Goal: Task Accomplishment & Management: Manage account settings

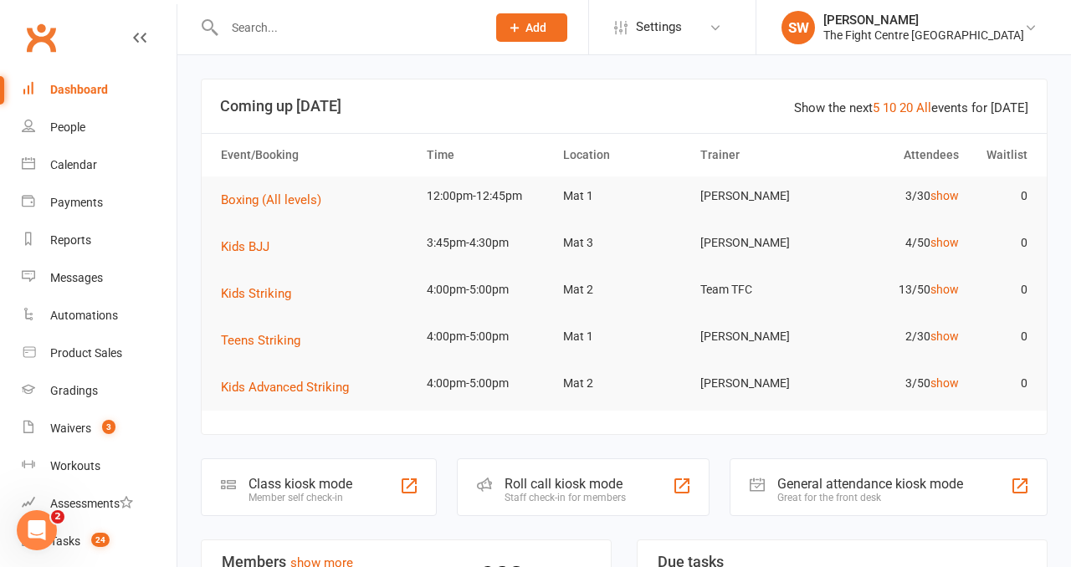
click at [355, 23] on input "text" at bounding box center [346, 27] width 255 height 23
paste input "[EMAIL_ADDRESS][DOMAIN_NAME]"
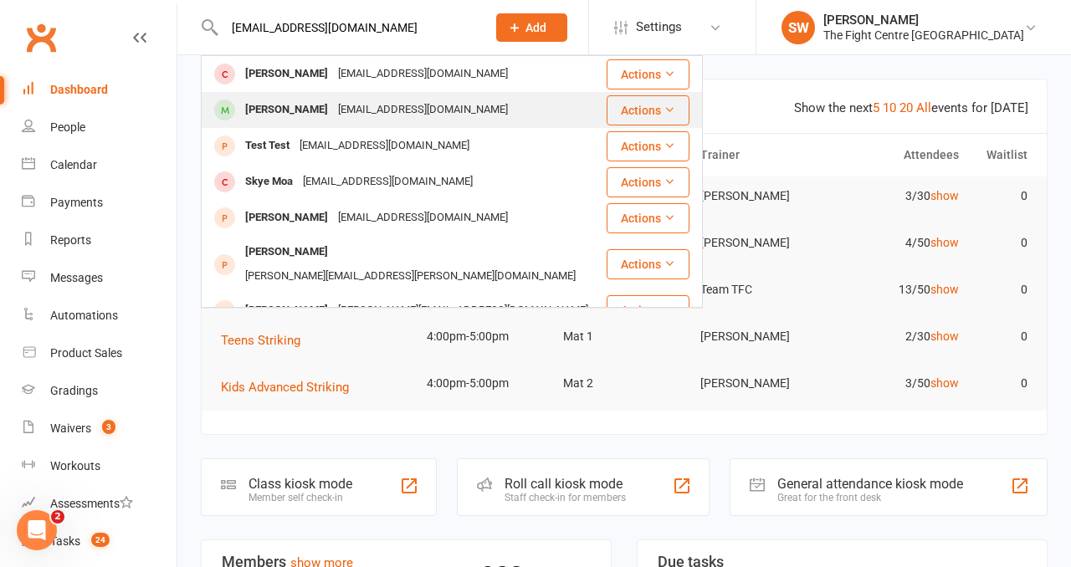
type input "[EMAIL_ADDRESS][DOMAIN_NAME]"
click at [372, 113] on div "[EMAIL_ADDRESS][DOMAIN_NAME]" at bounding box center [423, 110] width 180 height 24
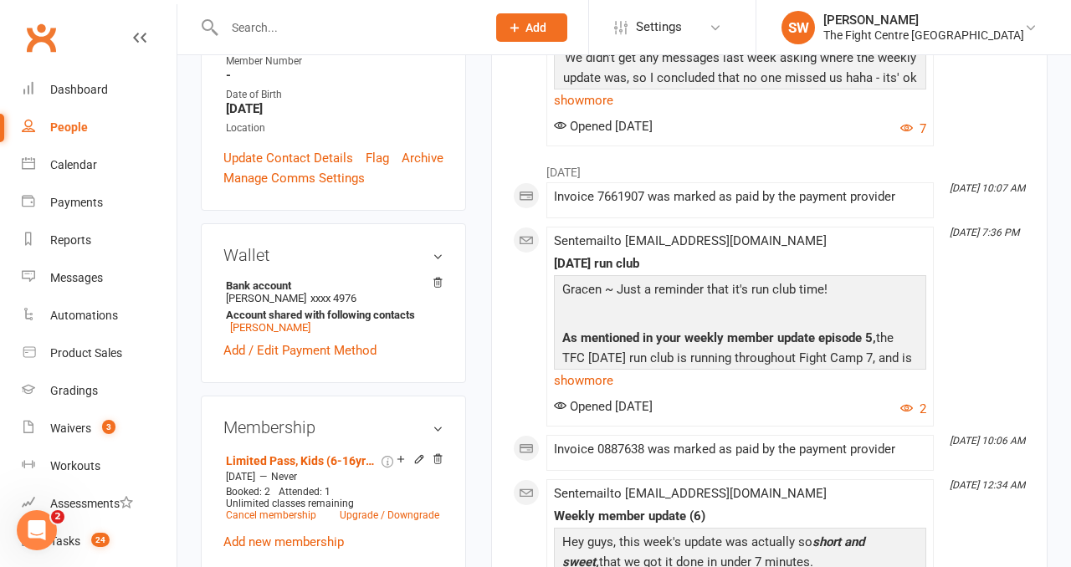
scroll to position [472, 0]
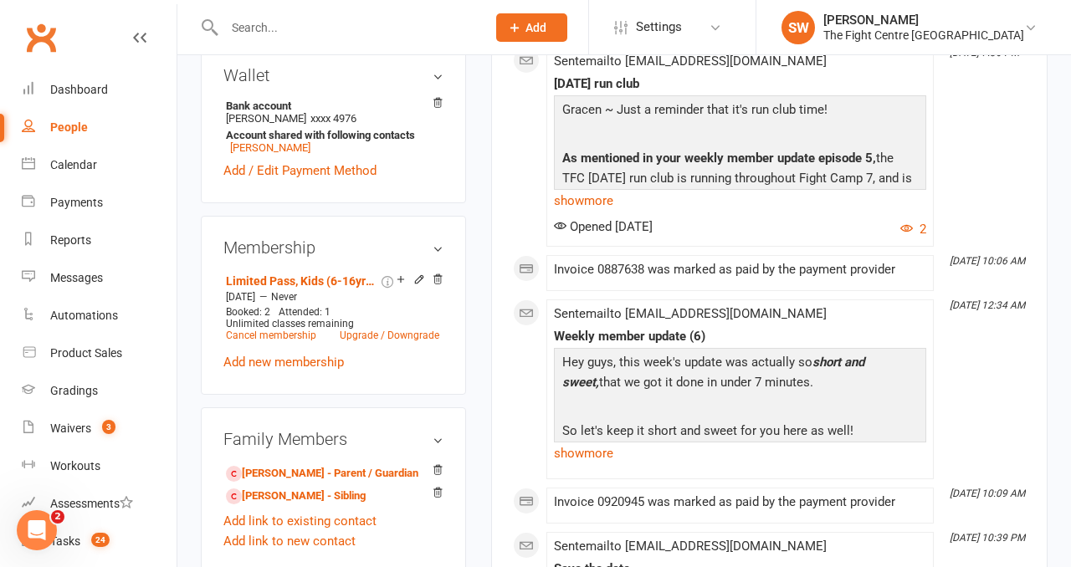
scroll to position [0, 0]
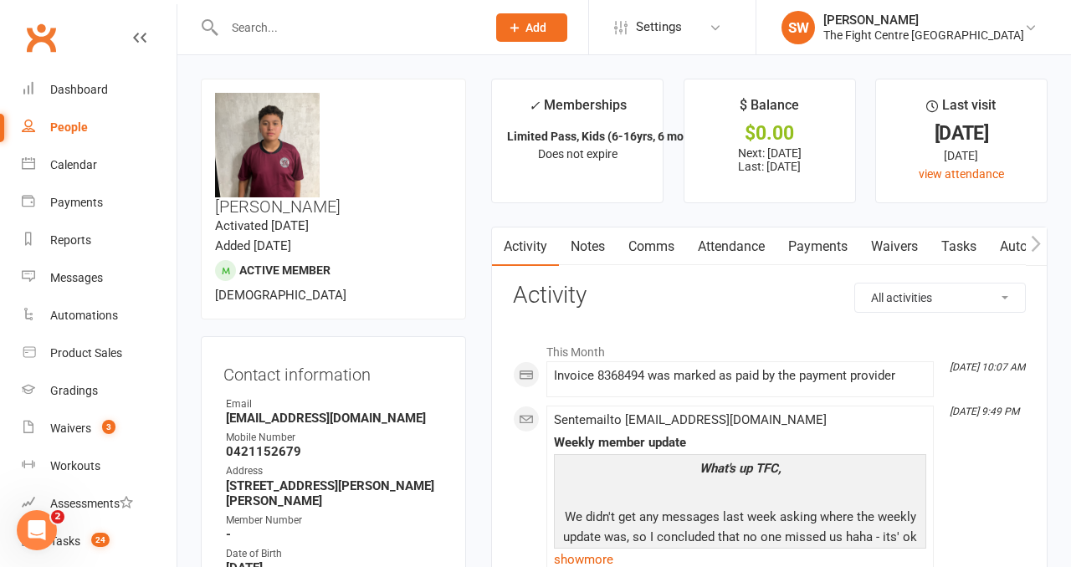
click at [912, 248] on link "Waivers" at bounding box center [894, 247] width 70 height 38
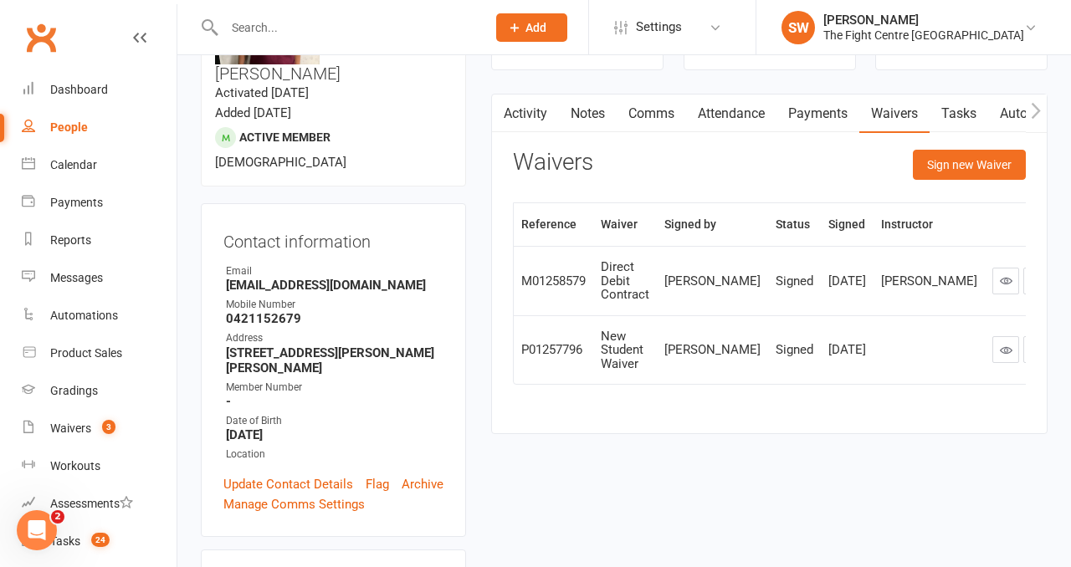
scroll to position [136, 0]
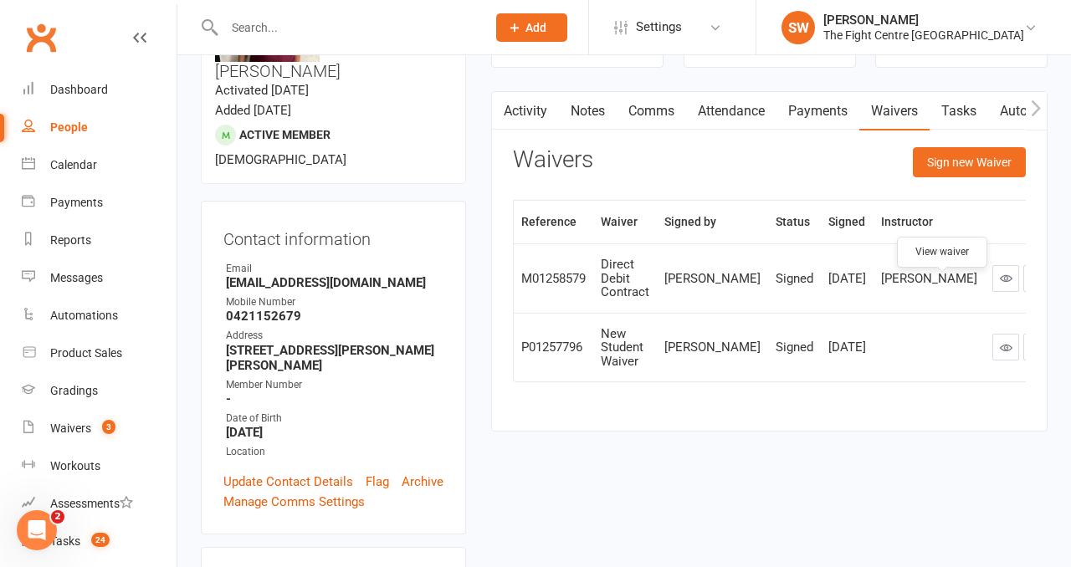
click at [1000, 285] on icon at bounding box center [1006, 278] width 13 height 13
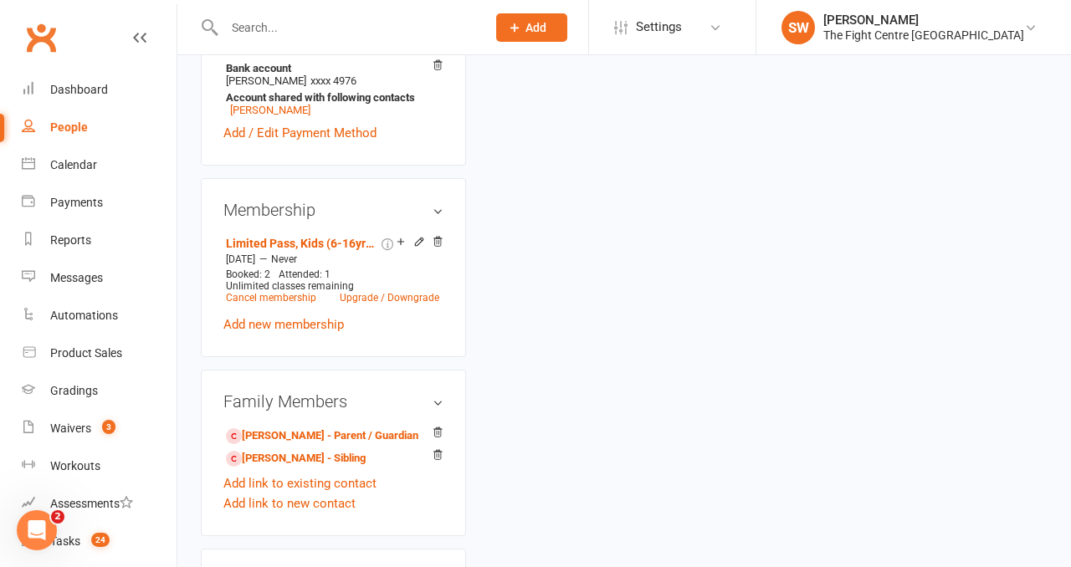
scroll to position [676, 0]
click at [338, 238] on link "Limited Pass, Kids (6-16yrs, 6 month term, 2 days per week)" at bounding box center [302, 244] width 152 height 13
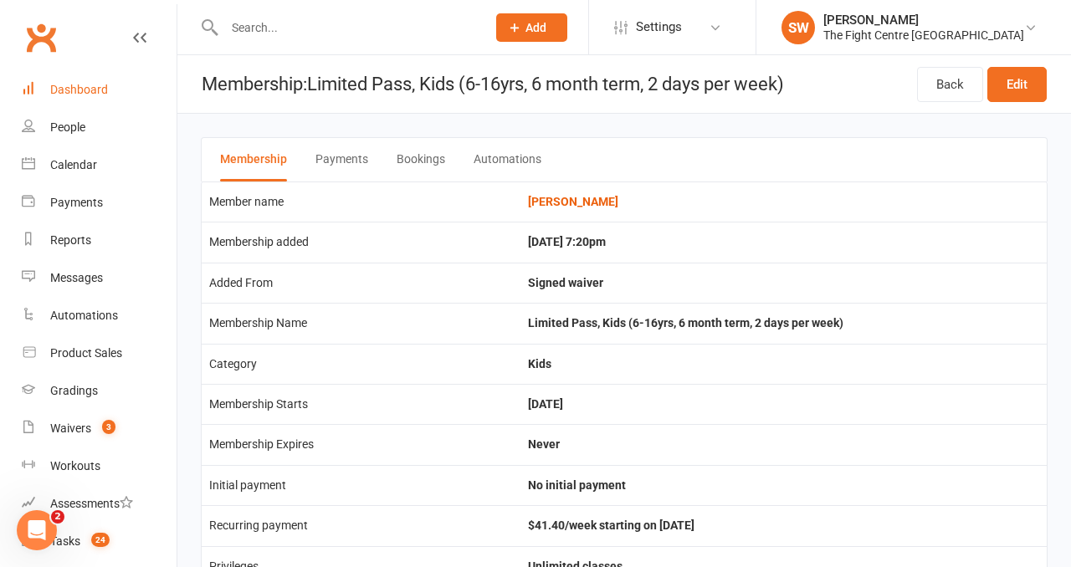
click at [77, 94] on div "Dashboard" at bounding box center [79, 89] width 58 height 13
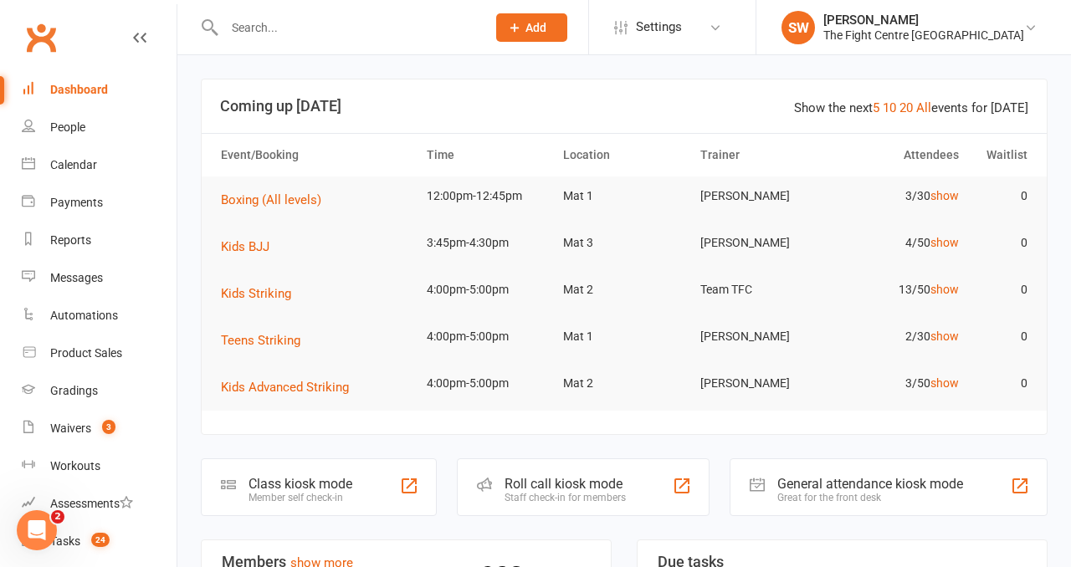
click at [368, 32] on input "text" at bounding box center [346, 27] width 255 height 23
paste input "[PERSON_NAME]"
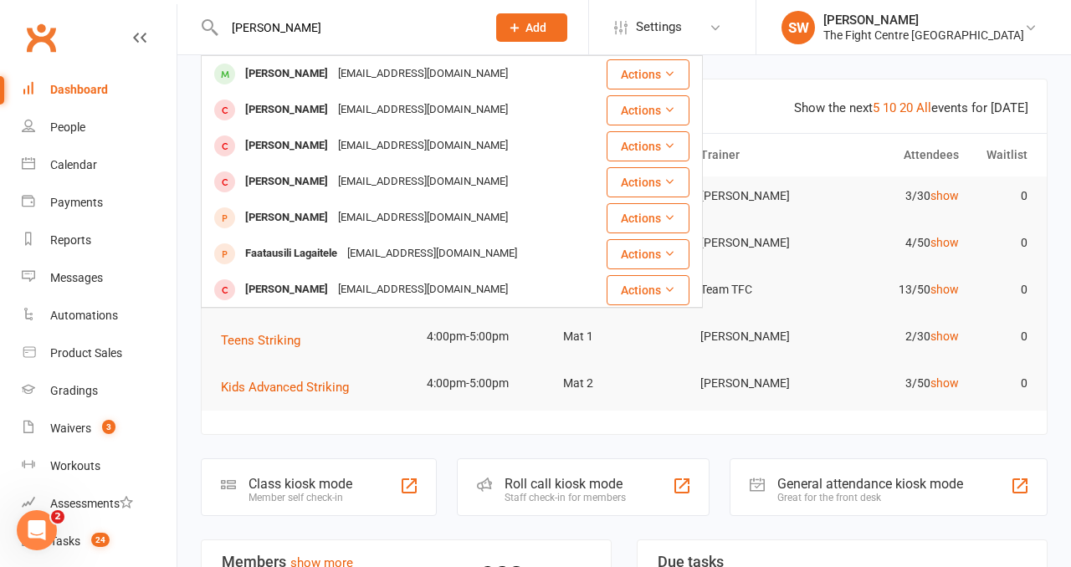
type input "[PERSON_NAME]"
click at [302, 74] on div "[PERSON_NAME]" at bounding box center [286, 74] width 93 height 24
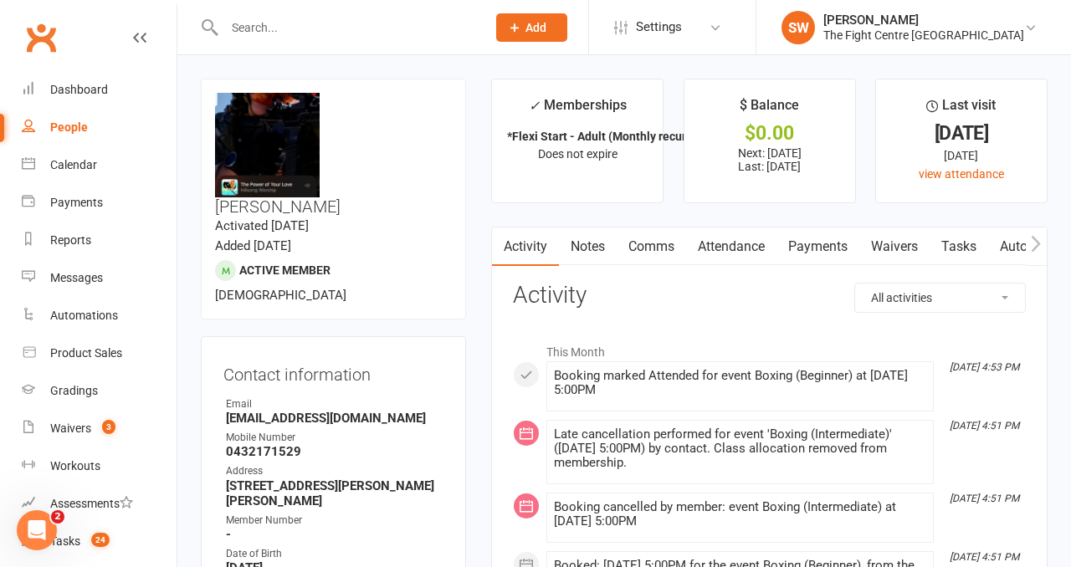
click at [839, 251] on link "Payments" at bounding box center [818, 247] width 83 height 38
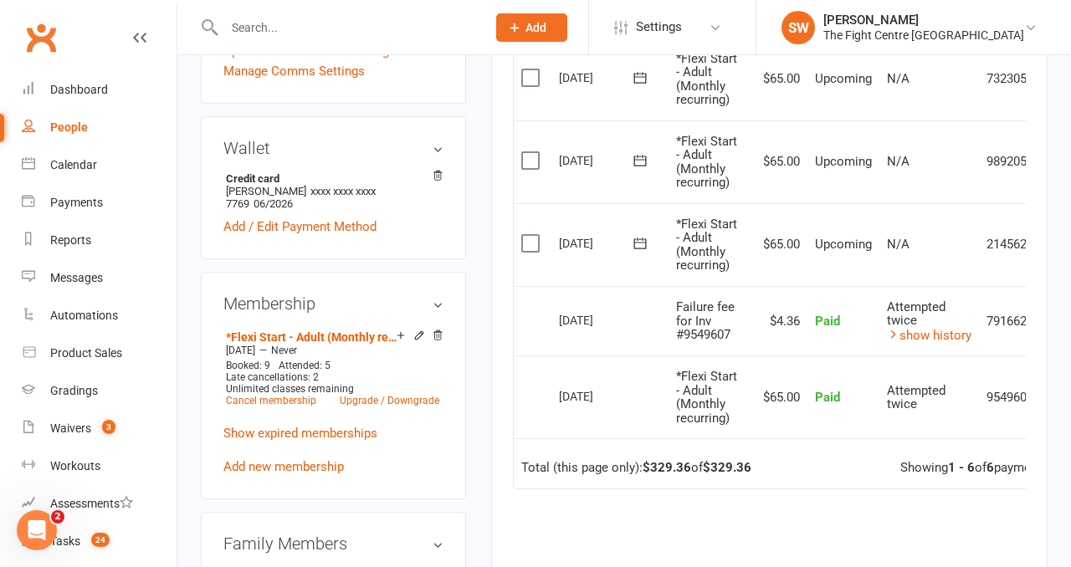
scroll to position [581, 0]
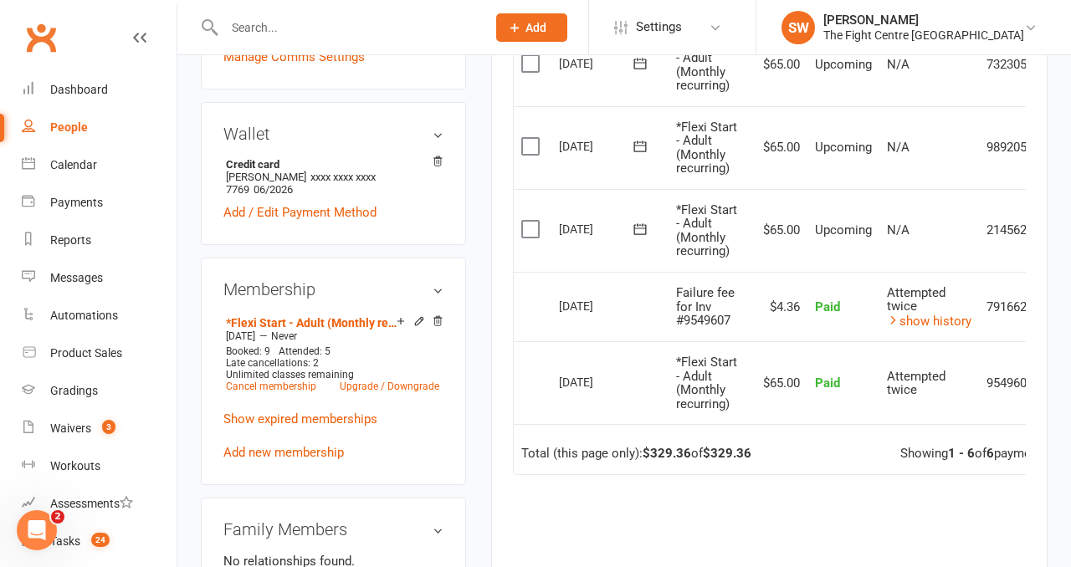
click at [234, 43] on div at bounding box center [338, 27] width 274 height 54
click at [269, 32] on input "text" at bounding box center [346, 27] width 255 height 23
paste input "[PERSON_NAME]"
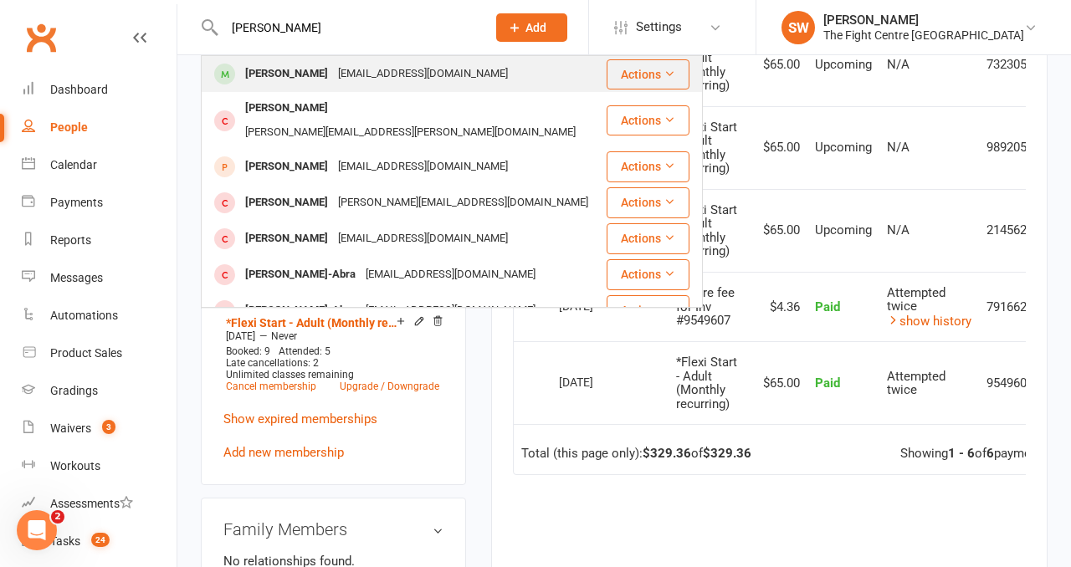
type input "[PERSON_NAME]"
click at [335, 76] on div "[EMAIL_ADDRESS][DOMAIN_NAME]" at bounding box center [423, 74] width 180 height 24
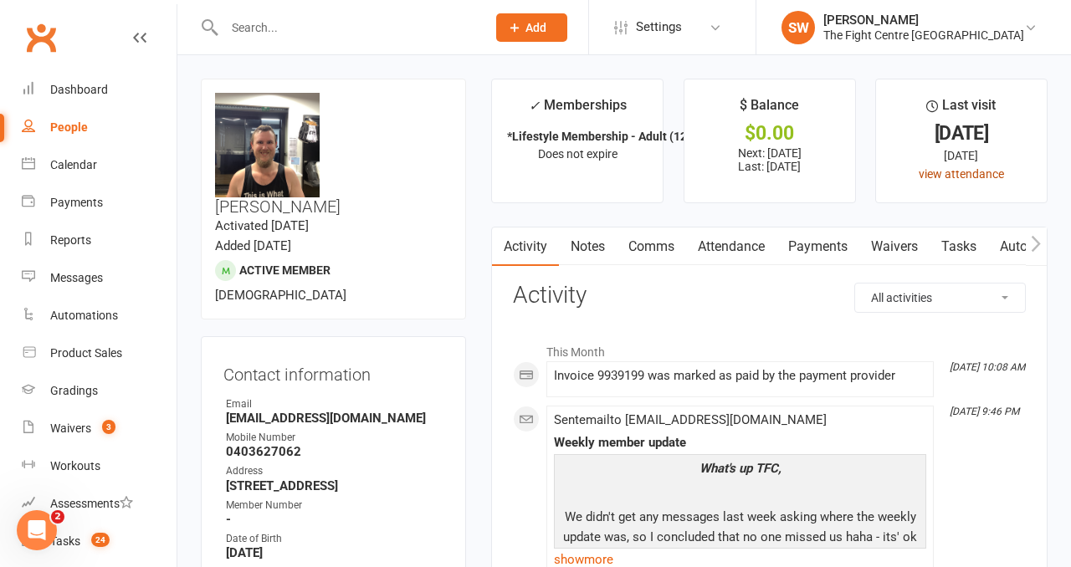
click at [946, 167] on link "view attendance" at bounding box center [961, 173] width 85 height 13
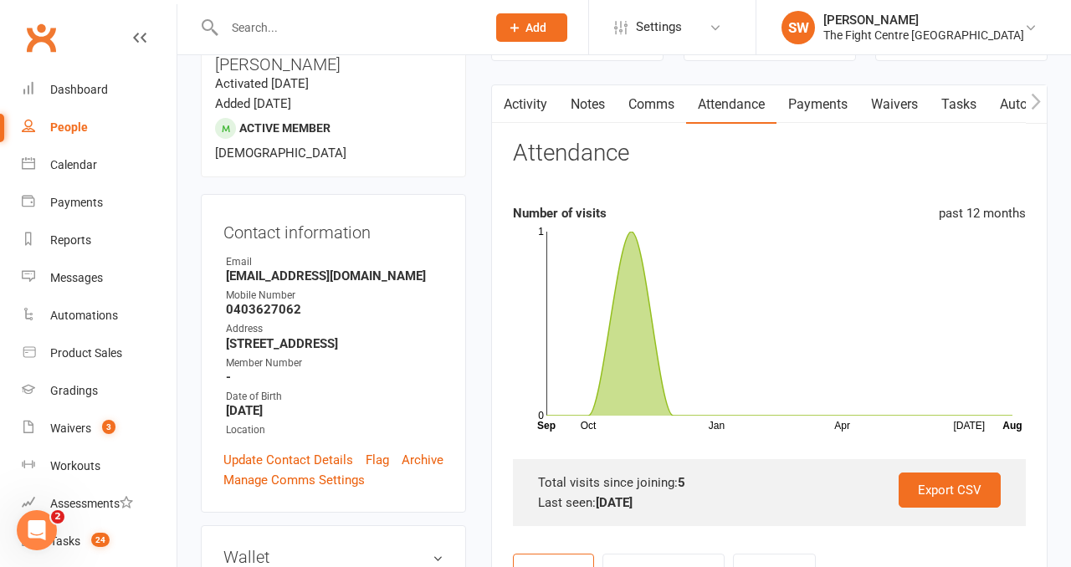
scroll to position [145, 0]
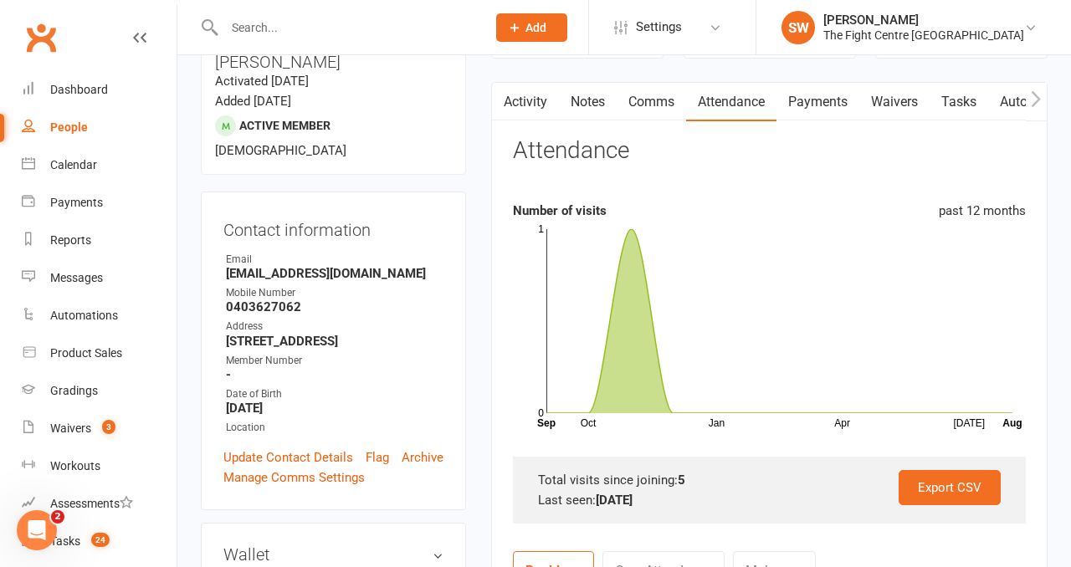
click at [250, 20] on input "text" at bounding box center [346, 27] width 255 height 23
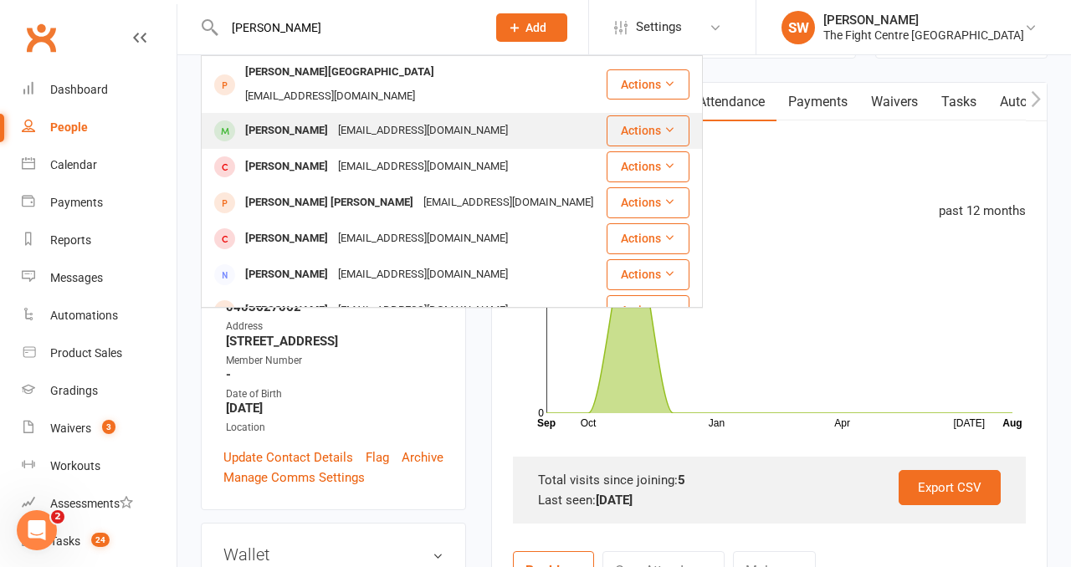
type input "[PERSON_NAME]"
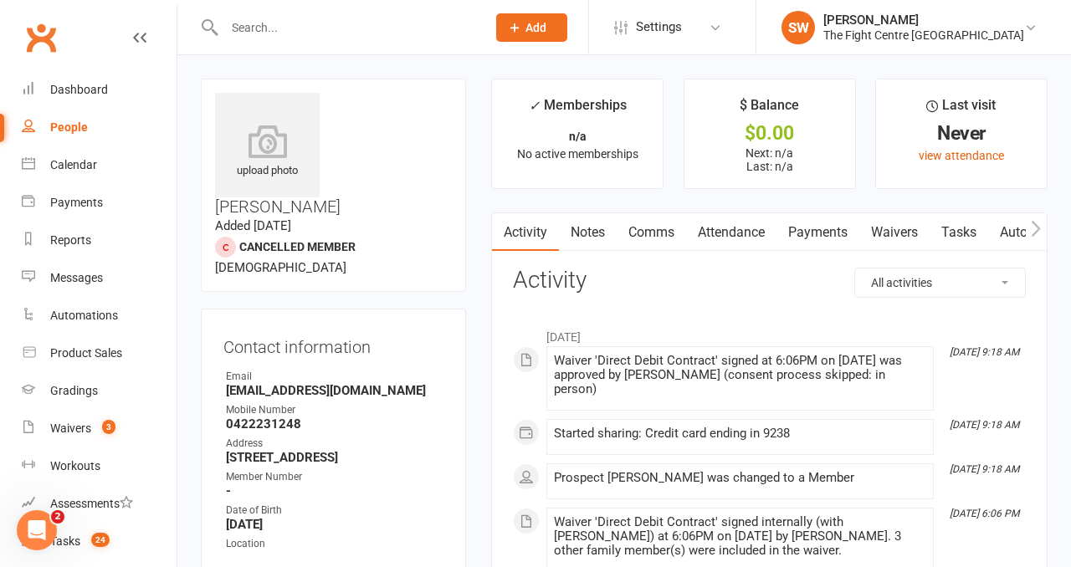
click at [281, 29] on input "text" at bounding box center [346, 27] width 255 height 23
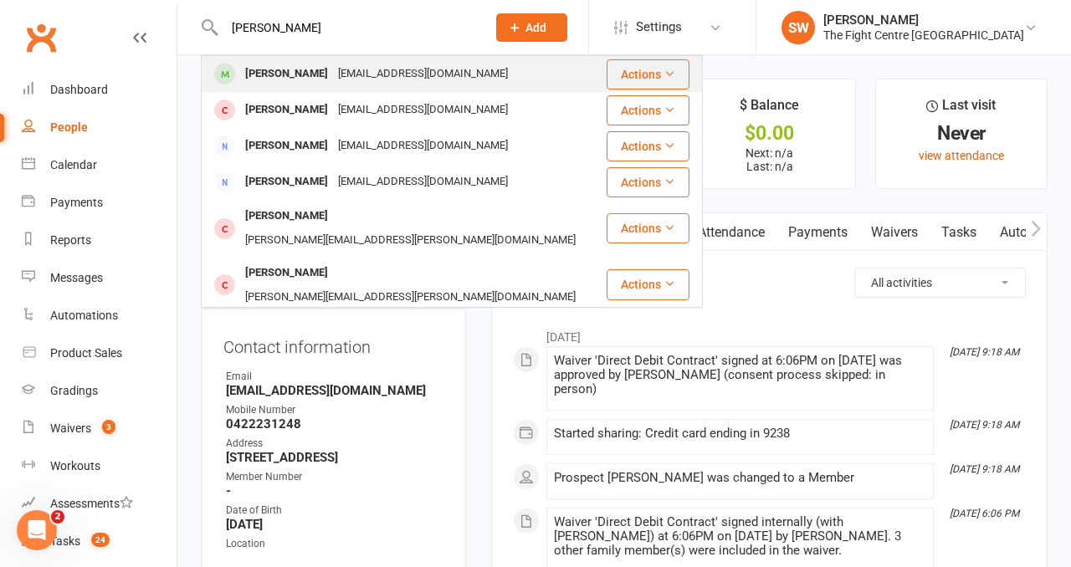
type input "[PERSON_NAME]"
click at [282, 69] on div "[PERSON_NAME]" at bounding box center [286, 74] width 93 height 24
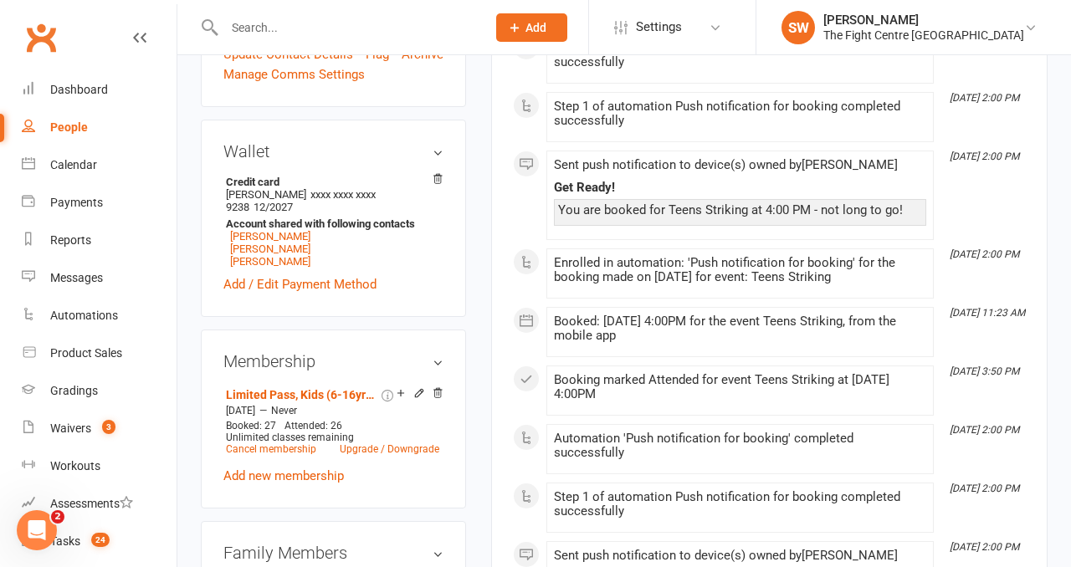
scroll to position [675, 0]
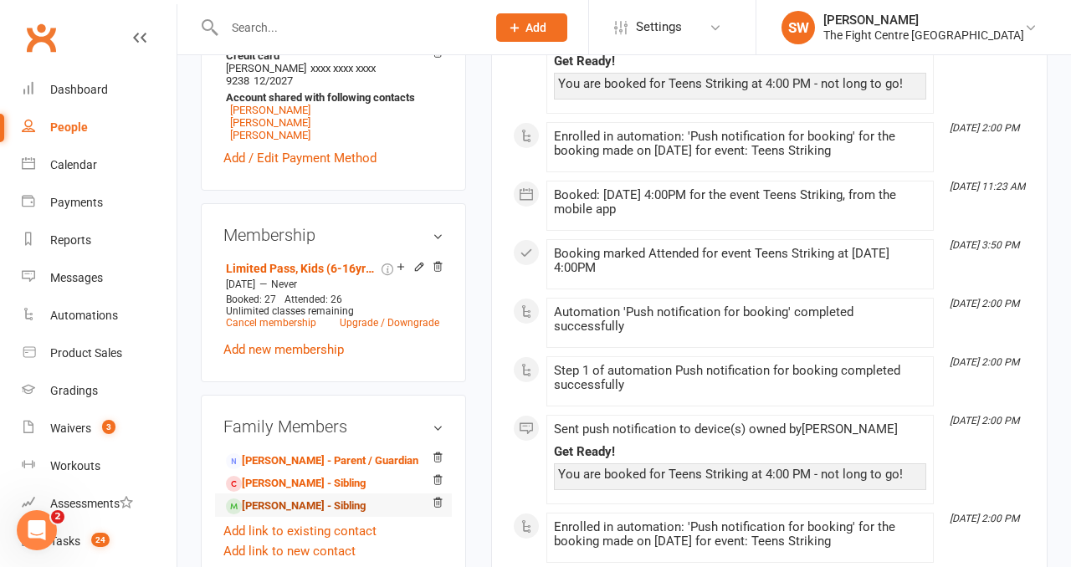
click at [298, 498] on link "[PERSON_NAME] - Sibling" at bounding box center [296, 507] width 140 height 18
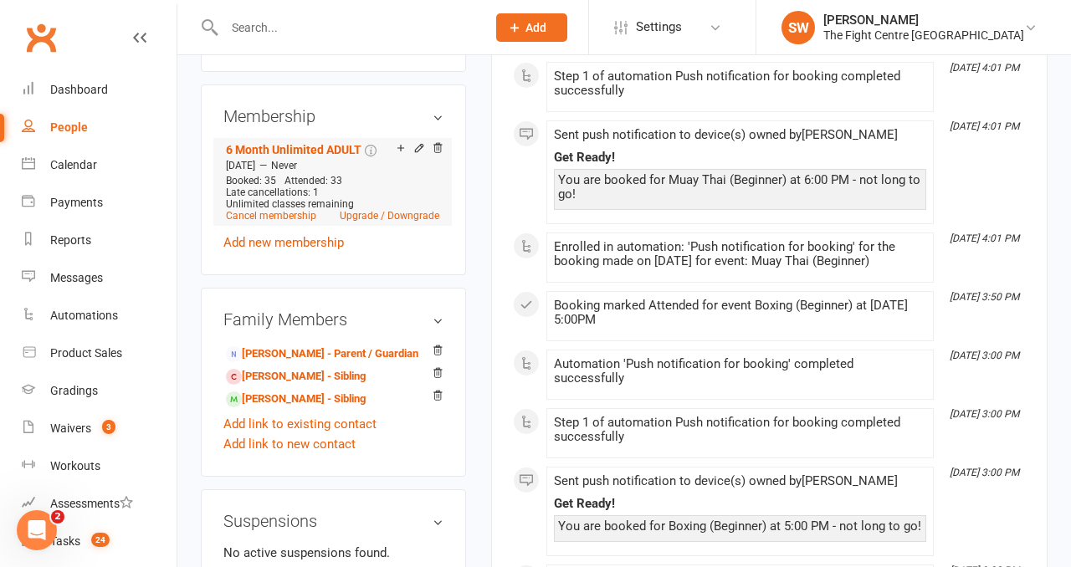
scroll to position [1068, 0]
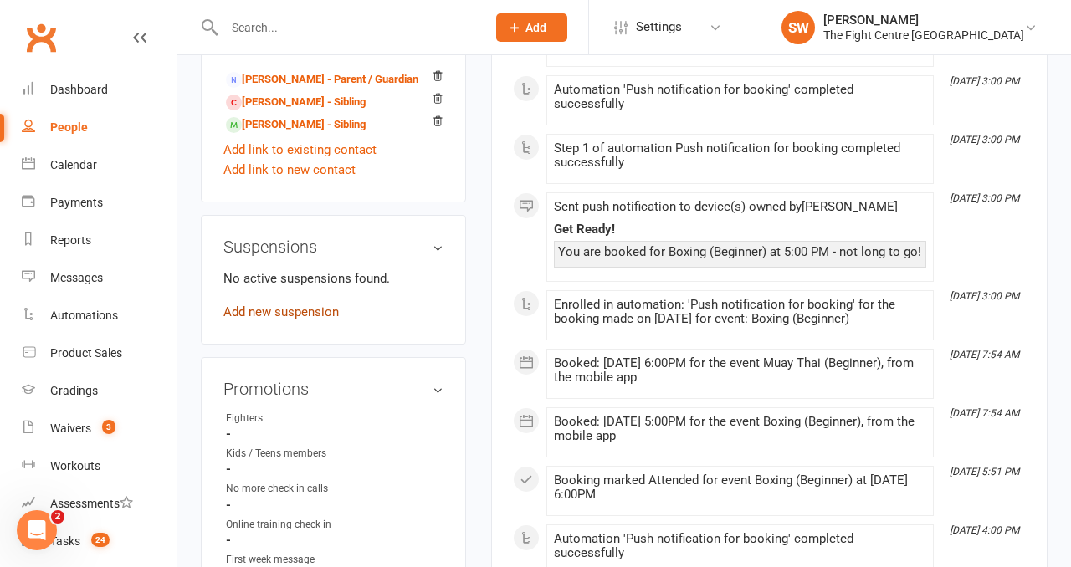
click at [272, 305] on link "Add new suspension" at bounding box center [280, 312] width 115 height 15
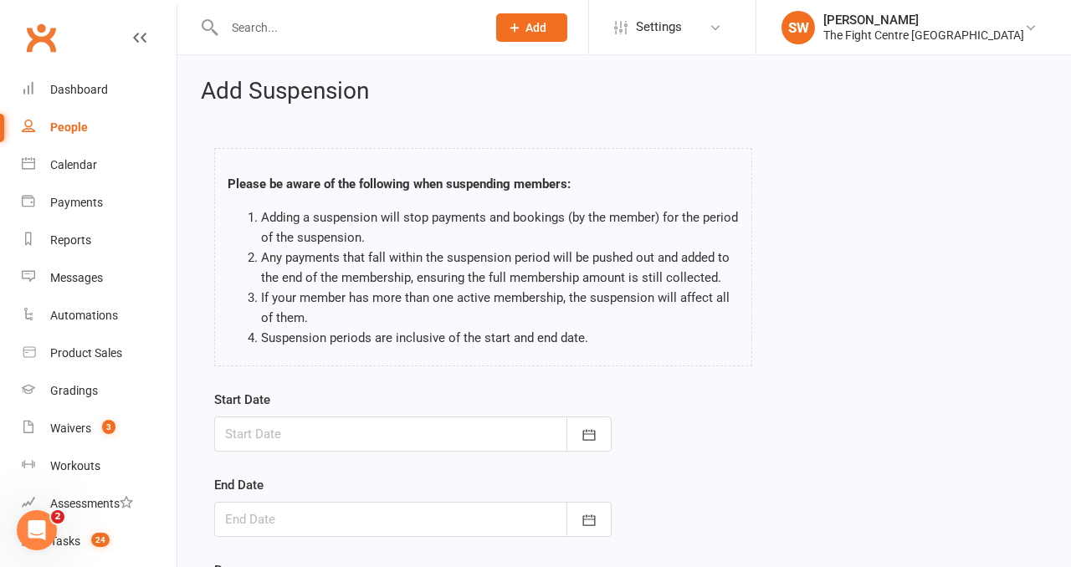
click at [309, 430] on div at bounding box center [413, 434] width 398 height 35
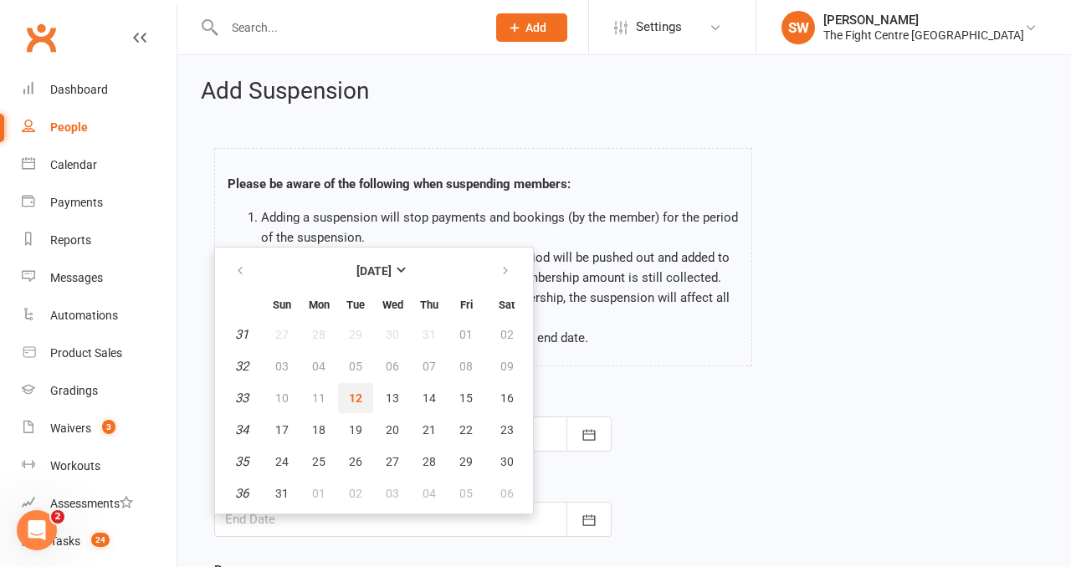
click at [351, 405] on button "12" at bounding box center [355, 398] width 35 height 30
type input "[DATE]"
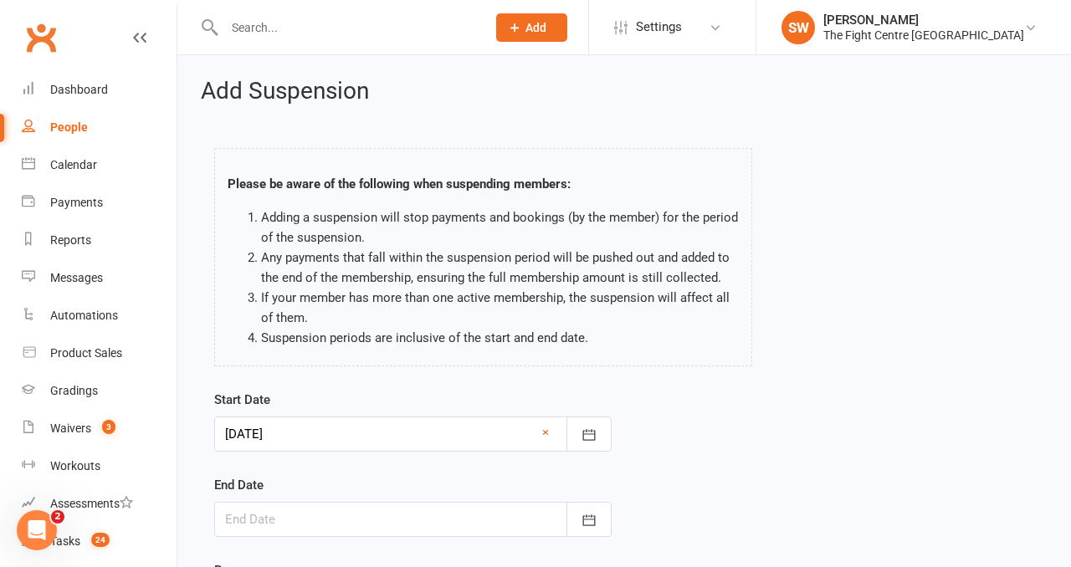
click at [315, 525] on div at bounding box center [413, 519] width 398 height 35
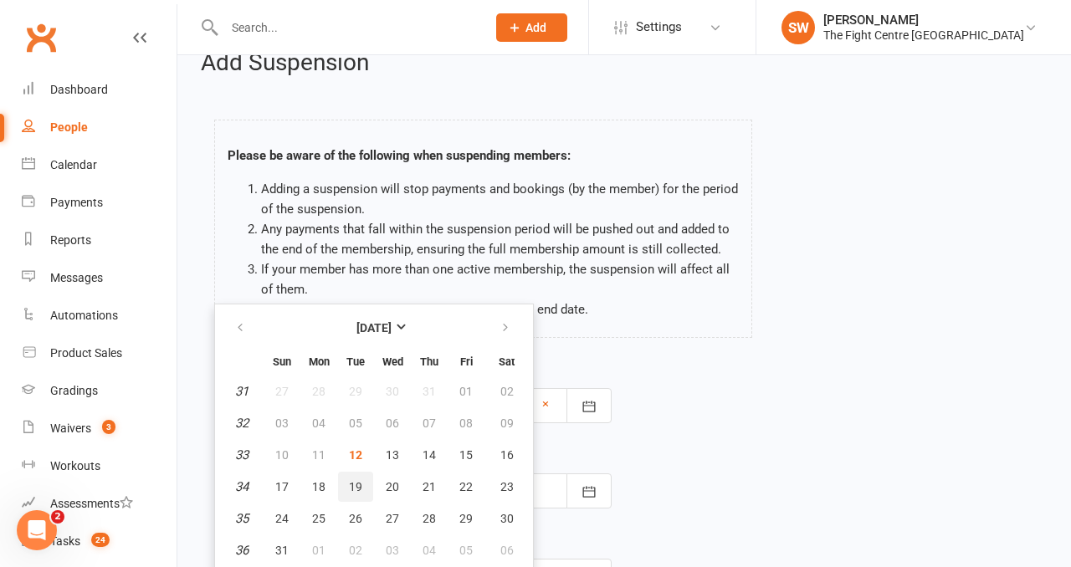
click at [366, 481] on button "19" at bounding box center [355, 487] width 35 height 30
type input "[DATE]"
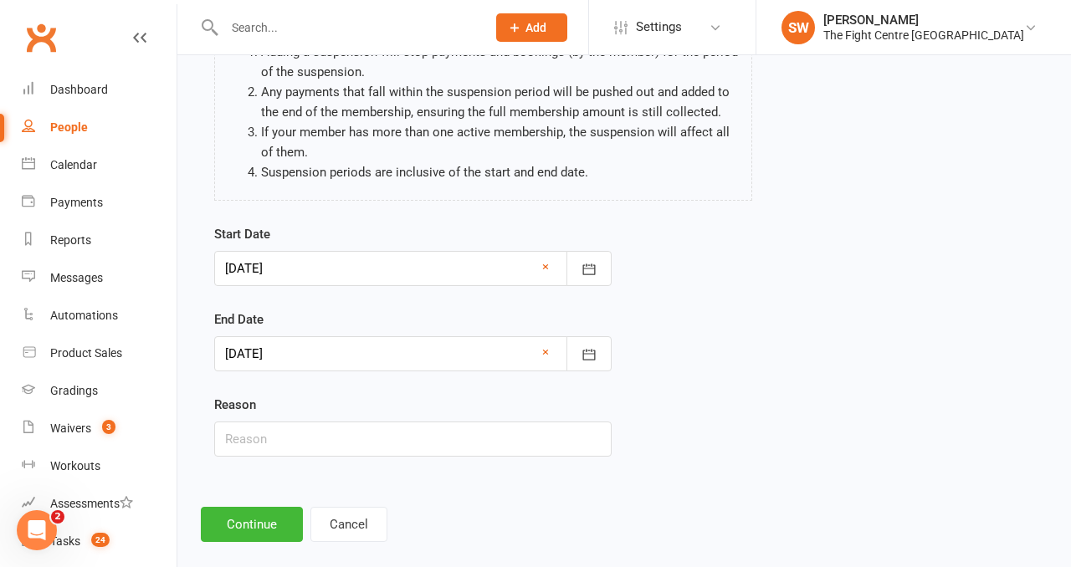
scroll to position [178, 0]
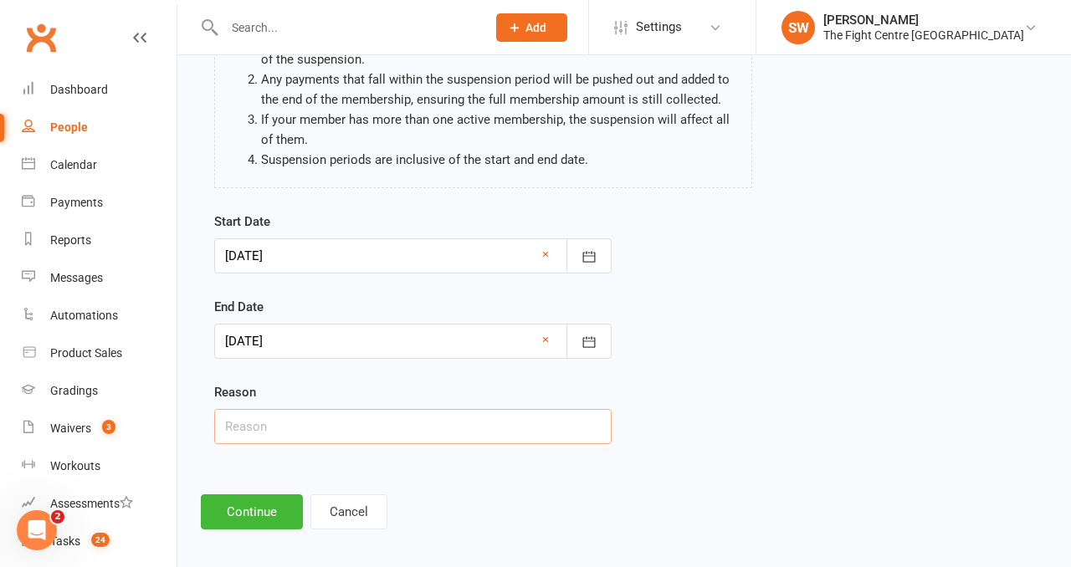
click at [273, 427] on input "text" at bounding box center [413, 426] width 398 height 35
type input "work"
click at [257, 507] on button "Continue" at bounding box center [252, 512] width 102 height 35
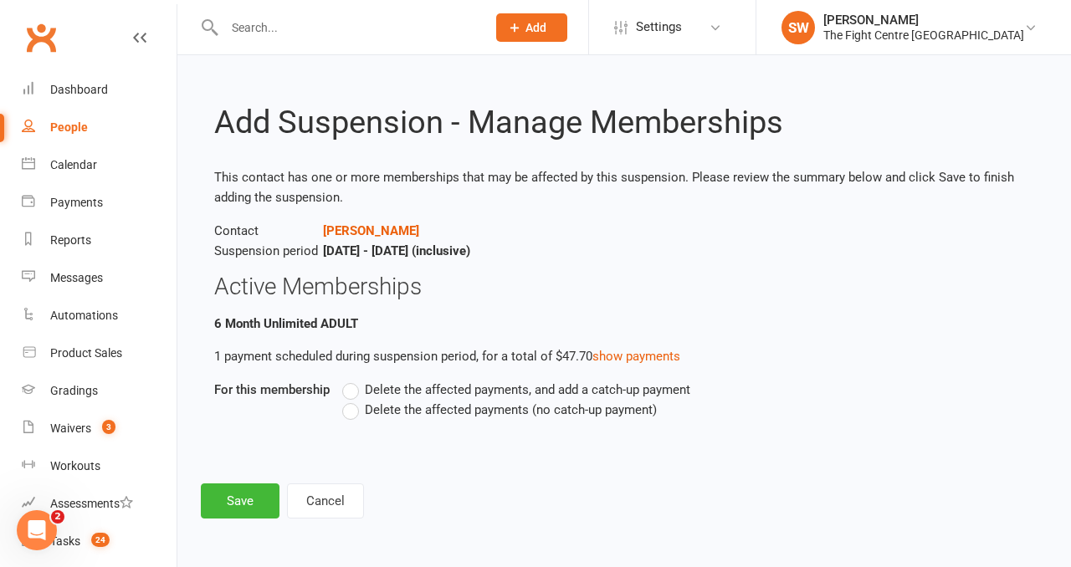
scroll to position [0, 0]
click at [389, 405] on span "Delete the affected payments (no catch-up payment)" at bounding box center [511, 409] width 292 height 18
click at [353, 400] on input "Delete the affected payments (no catch-up payment)" at bounding box center [347, 400] width 11 height 0
click at [235, 510] on button "Save" at bounding box center [240, 501] width 79 height 35
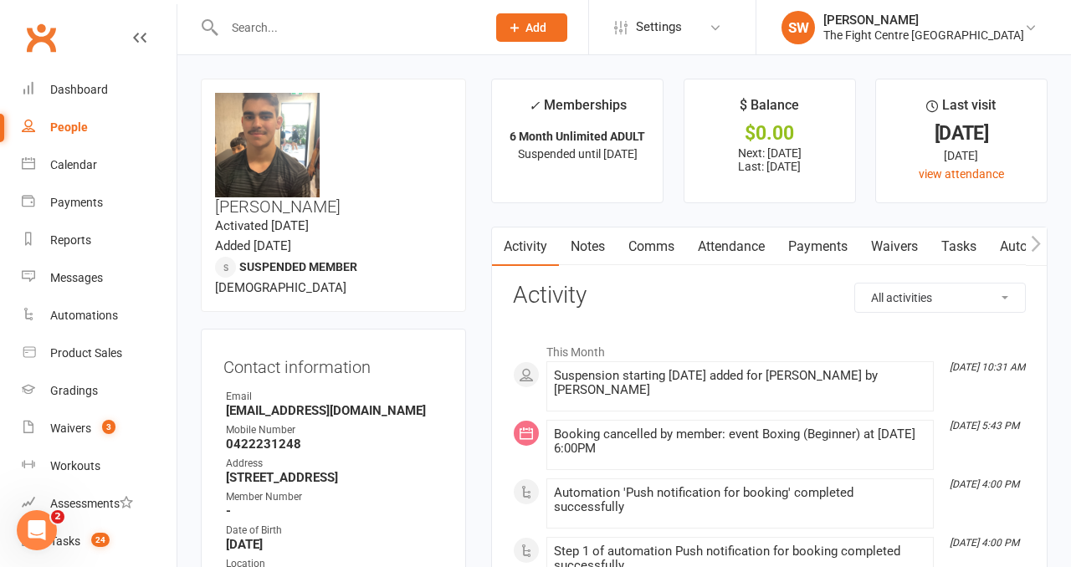
click at [290, 35] on input "text" at bounding box center [346, 27] width 255 height 23
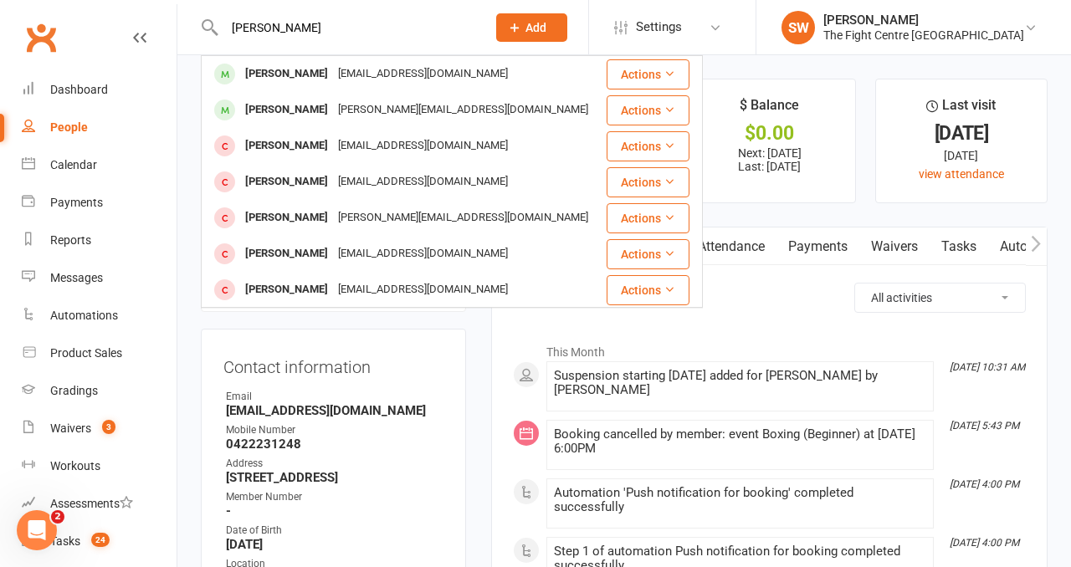
type input "[PERSON_NAME]"
click at [302, 77] on div "[PERSON_NAME]" at bounding box center [286, 74] width 93 height 24
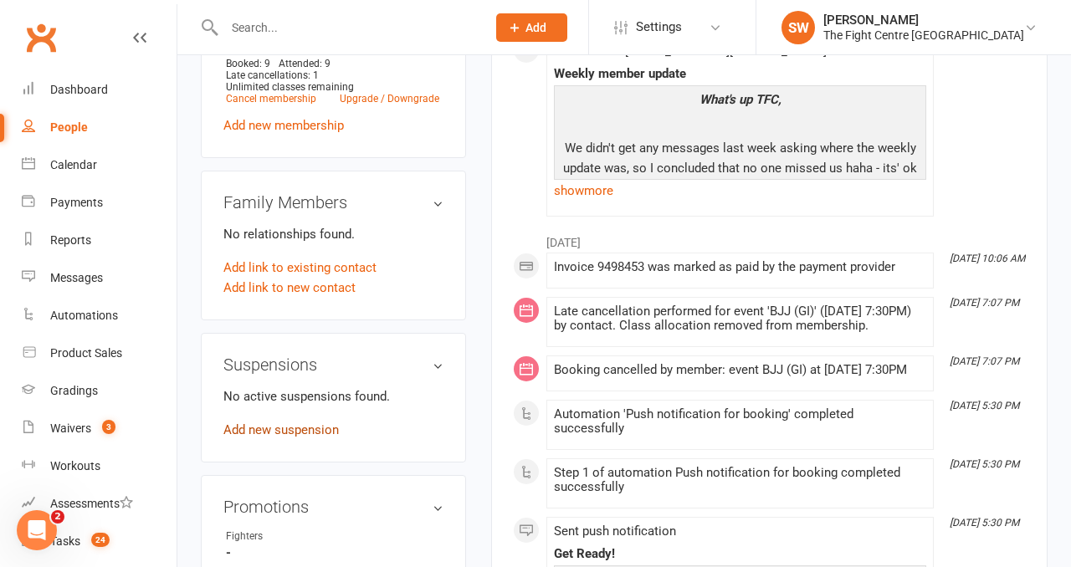
scroll to position [859, 0]
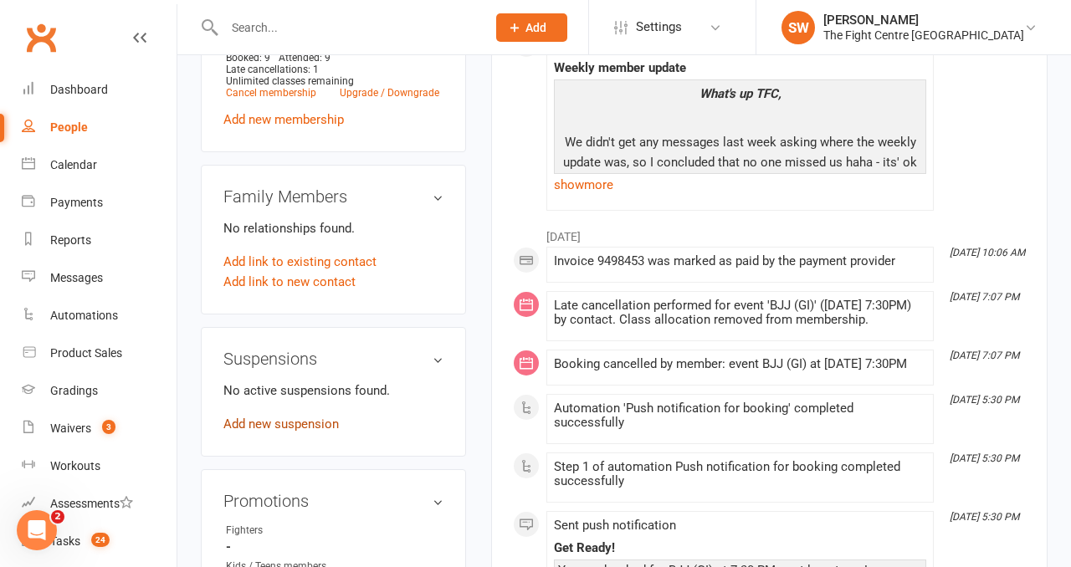
click at [261, 417] on link "Add new suspension" at bounding box center [280, 424] width 115 height 15
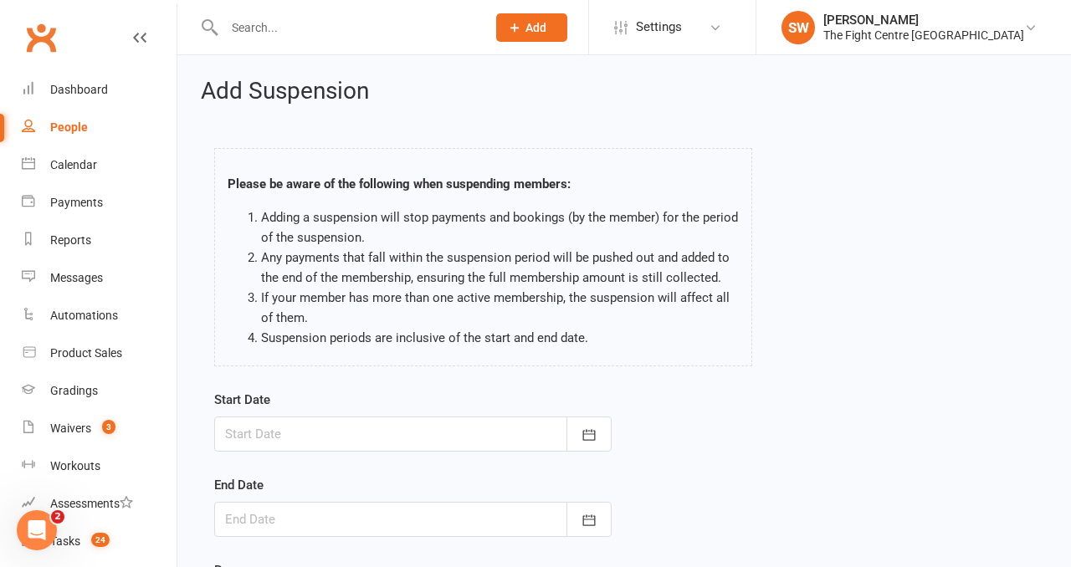
click at [285, 428] on div at bounding box center [413, 434] width 398 height 35
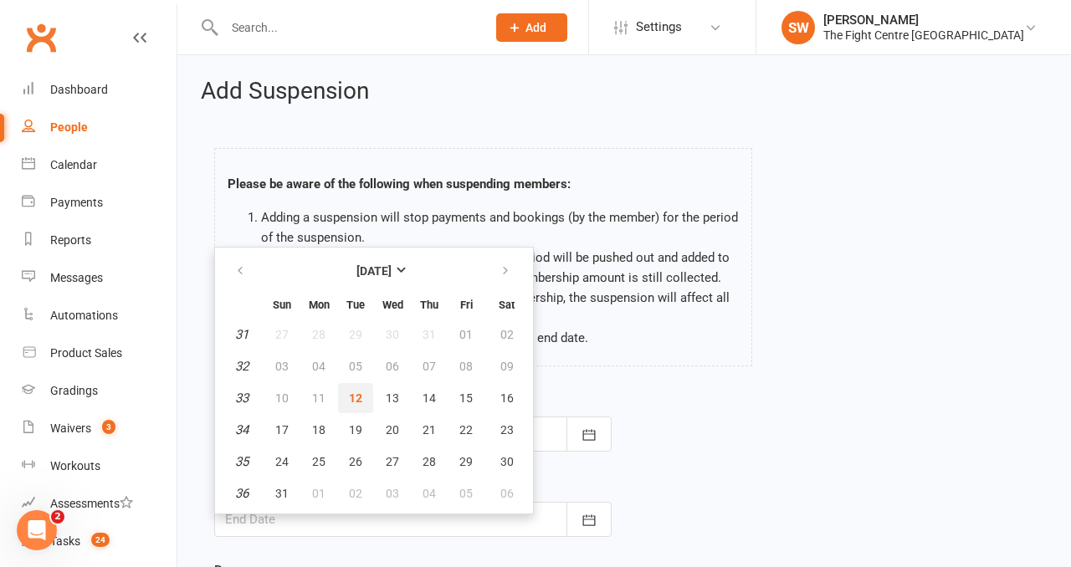
click at [361, 394] on span "12" at bounding box center [355, 398] width 13 height 13
type input "[DATE]"
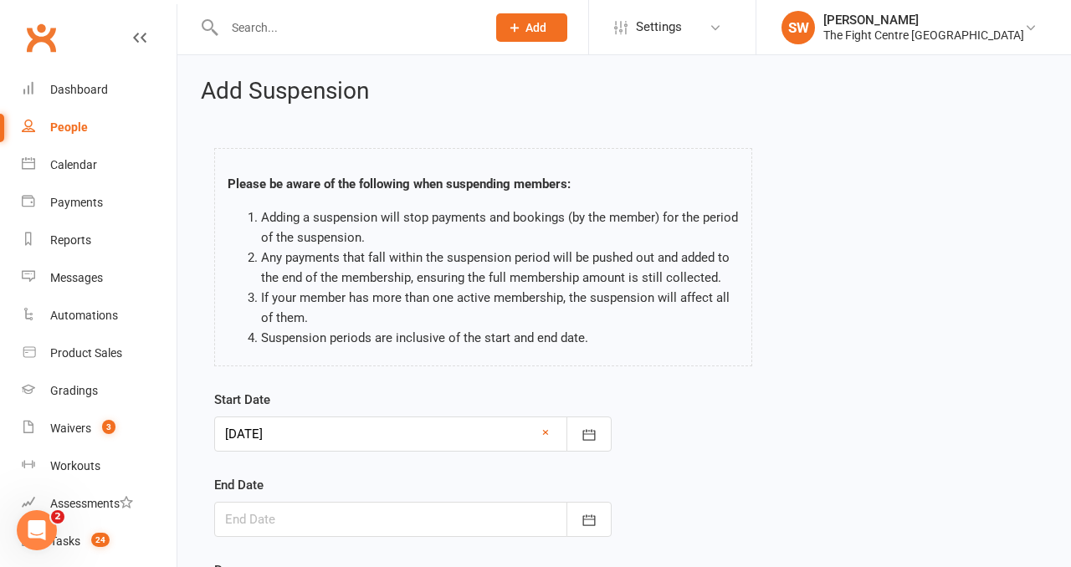
scroll to position [188, 0]
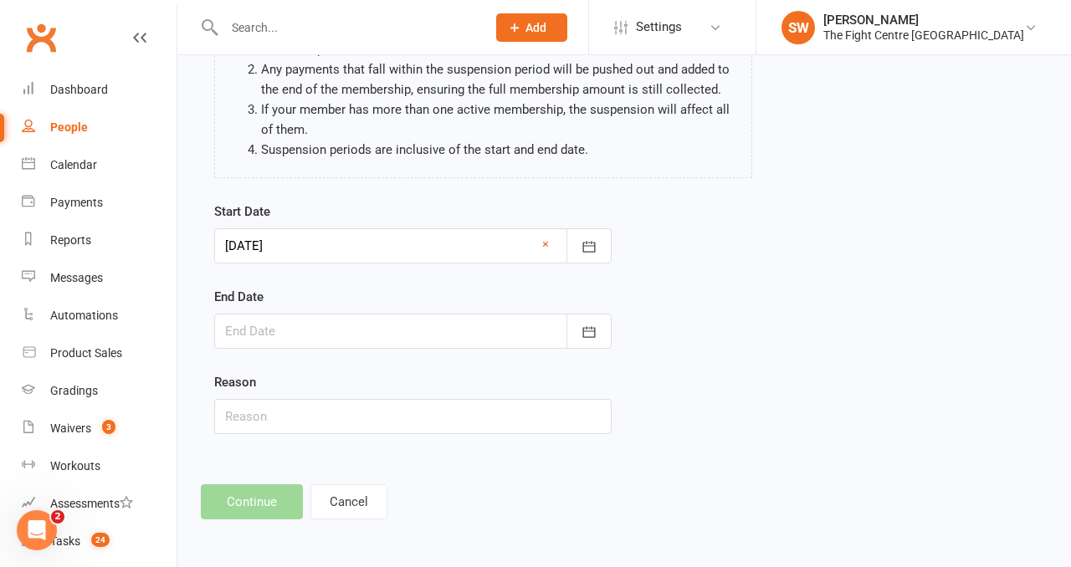
click at [374, 316] on div at bounding box center [413, 331] width 398 height 35
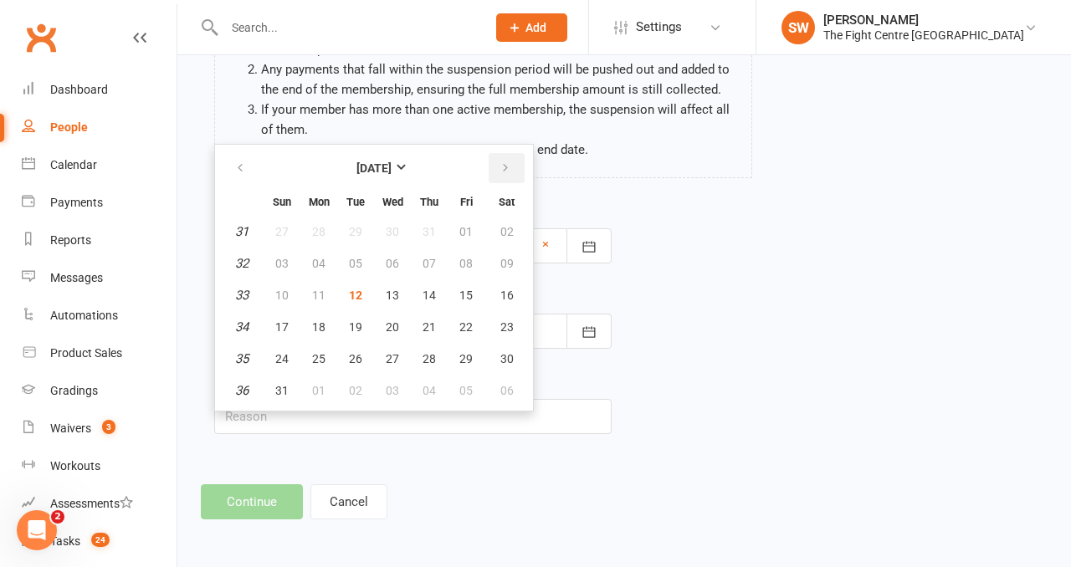
click at [505, 169] on icon "button" at bounding box center [506, 168] width 12 height 13
click at [361, 266] on span "09" at bounding box center [355, 263] width 13 height 13
type input "[DATE]"
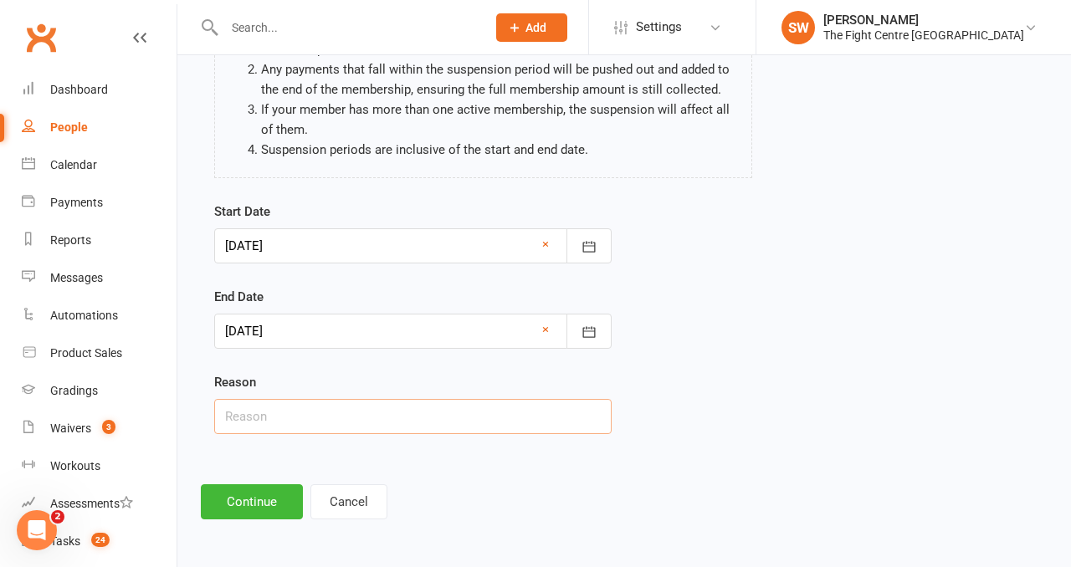
click at [337, 420] on input "text" at bounding box center [413, 416] width 398 height 35
paste input "[MEDICAL_DATA] - requires surgery"
type input "[MEDICAL_DATA] - requires surgery"
click at [226, 523] on div "Add Suspension Please be aware of the following when suspending members: Adding…" at bounding box center [624, 205] width 894 height 676
click at [228, 498] on button "Continue" at bounding box center [252, 502] width 102 height 35
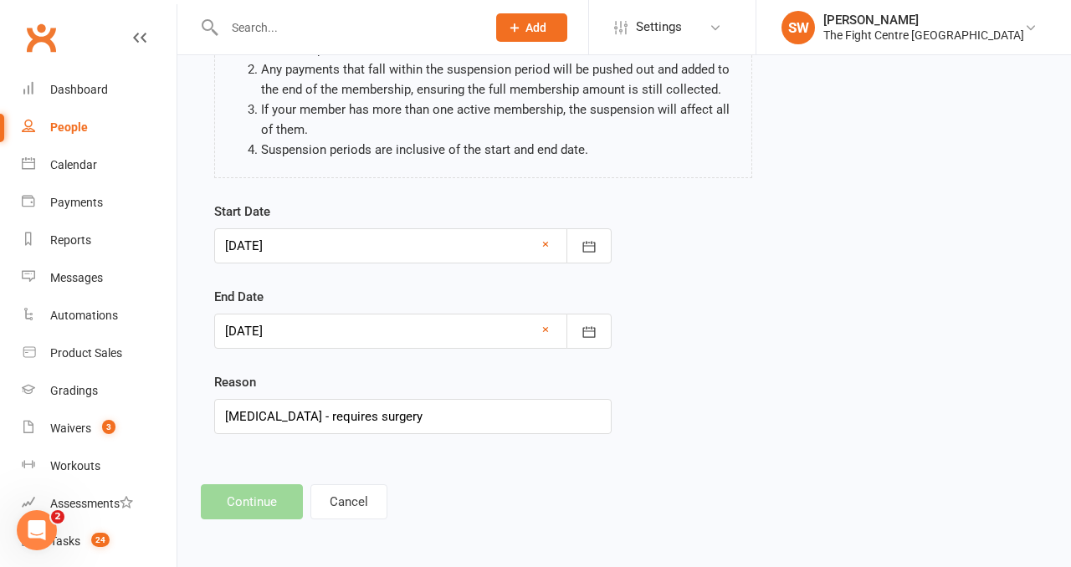
scroll to position [0, 0]
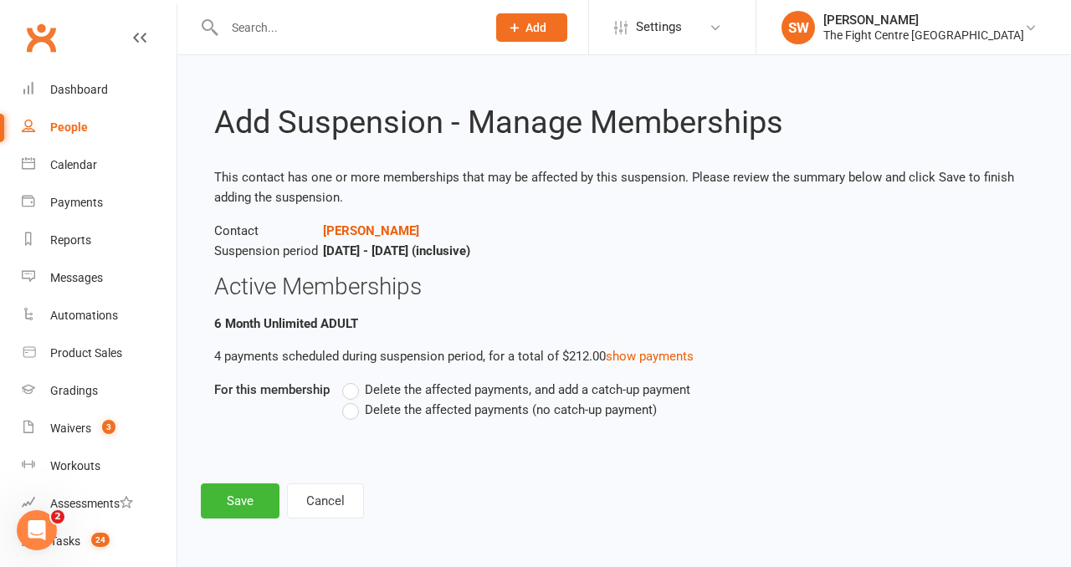
click at [393, 415] on span "Delete the affected payments (no catch-up payment)" at bounding box center [511, 409] width 292 height 18
click at [353, 400] on input "Delete the affected payments (no catch-up payment)" at bounding box center [347, 400] width 11 height 0
click at [250, 488] on button "Save" at bounding box center [240, 501] width 79 height 35
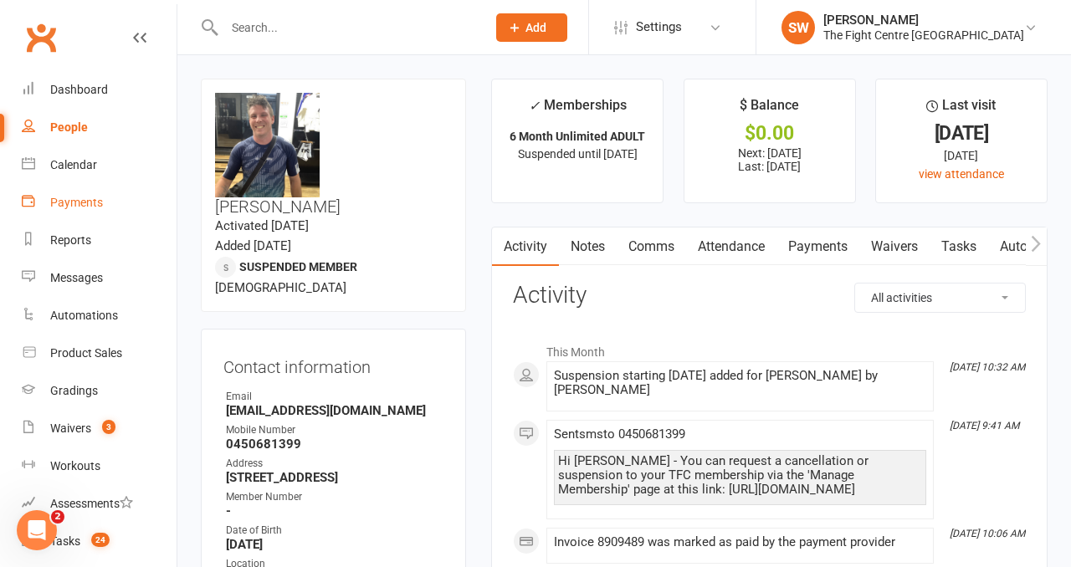
click at [106, 203] on link "Payments" at bounding box center [99, 203] width 155 height 38
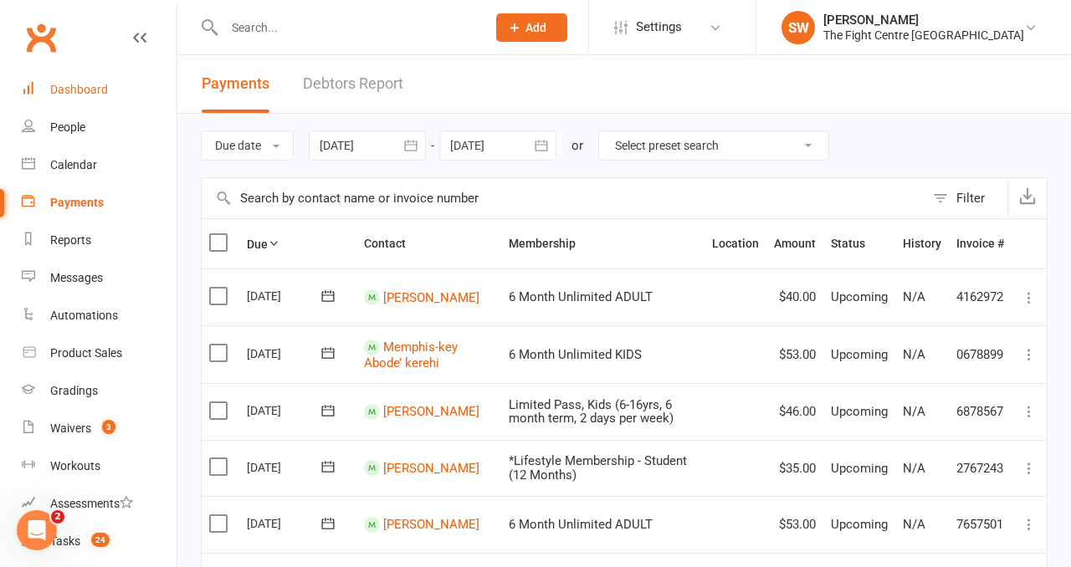
click at [64, 101] on link "Dashboard" at bounding box center [99, 90] width 155 height 38
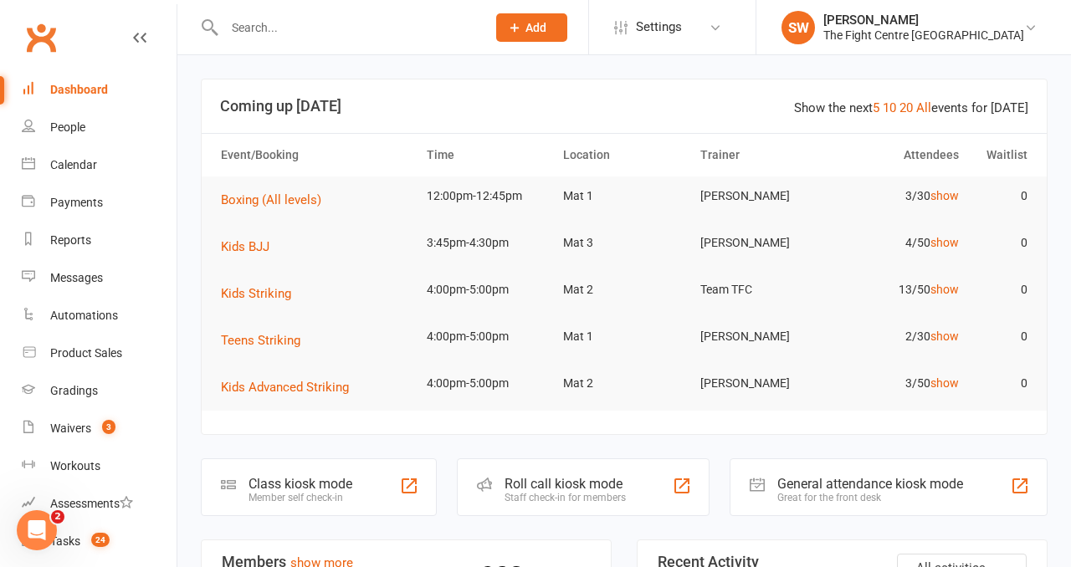
click at [492, 88] on header "Show the next 5 10 20 All events for [DATE] Coming up [DATE]" at bounding box center [624, 107] width 845 height 54
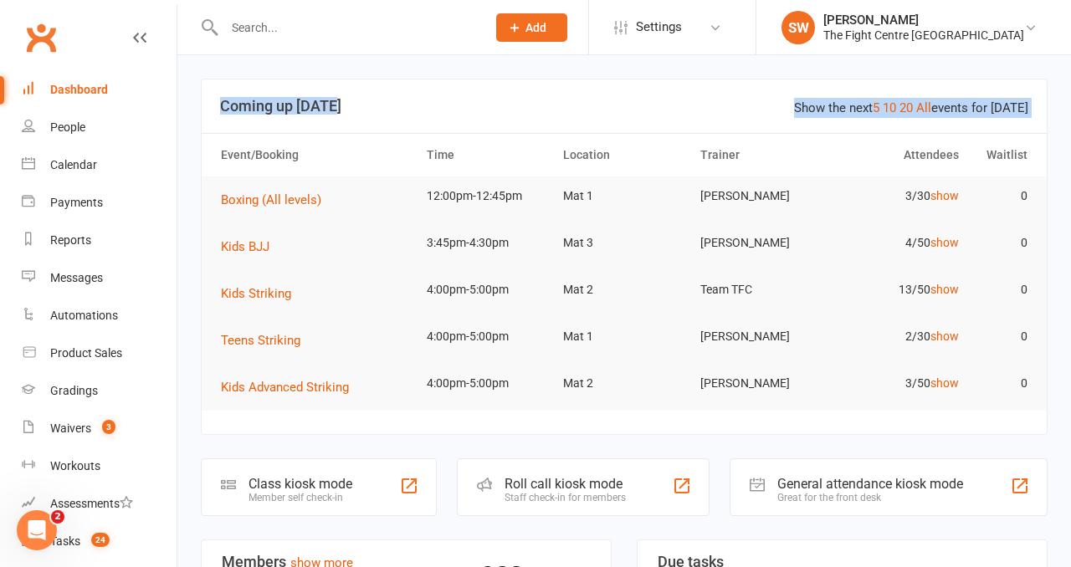
drag, startPoint x: 209, startPoint y: 66, endPoint x: 363, endPoint y: 121, distance: 163.3
click at [363, 121] on header "Show the next 5 10 20 All events for [DATE] Coming up [DATE]" at bounding box center [624, 107] width 845 height 54
drag, startPoint x: 339, startPoint y: 110, endPoint x: 218, endPoint y: 101, distance: 121.6
click at [218, 102] on header "Show the next 5 10 20 All events for [DATE] Coming up [DATE]" at bounding box center [624, 107] width 845 height 54
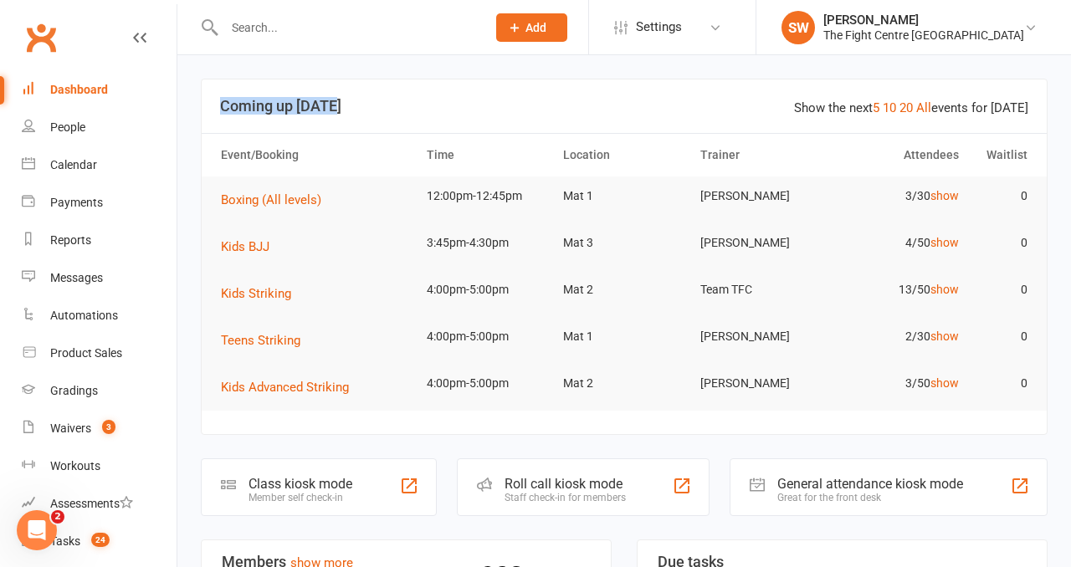
click at [218, 101] on header "Show the next 5 10 20 All events for [DATE] Coming up [DATE]" at bounding box center [624, 107] width 845 height 54
drag, startPoint x: 204, startPoint y: 84, endPoint x: 394, endPoint y: 108, distance: 191.5
click at [394, 108] on header "Show the next 5 10 20 All events for [DATE] Coming up [DATE]" at bounding box center [624, 107] width 845 height 54
click at [394, 108] on h3 "Coming up [DATE]" at bounding box center [624, 106] width 808 height 17
drag, startPoint x: 361, startPoint y: 107, endPoint x: 211, endPoint y: 107, distance: 149.8
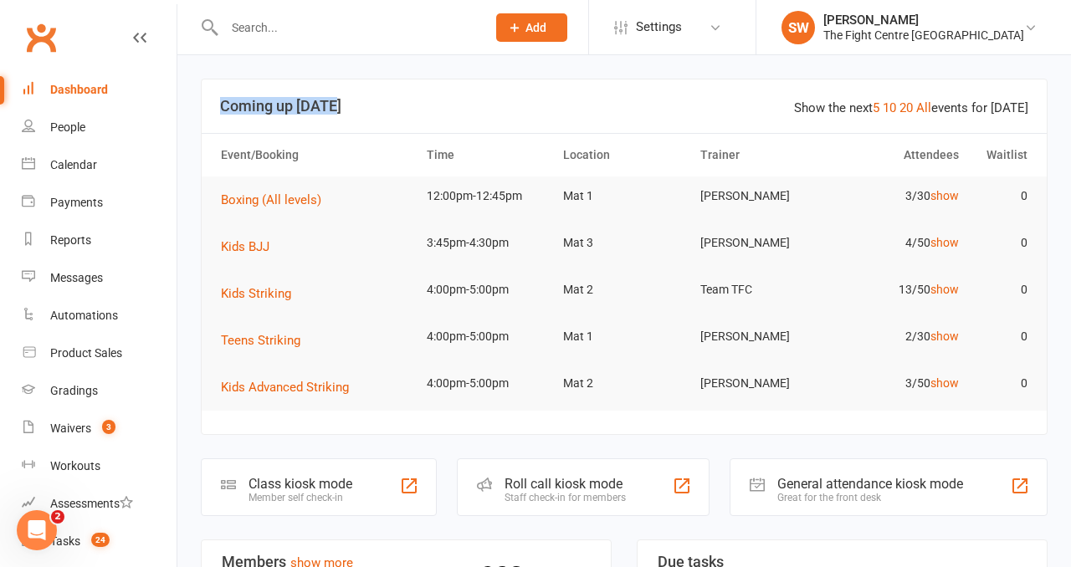
click at [210, 106] on header "Show the next 5 10 20 All events for [DATE] Coming up [DATE]" at bounding box center [624, 107] width 845 height 54
click at [211, 107] on header "Show the next 5 10 20 All events for [DATE] Coming up [DATE]" at bounding box center [624, 107] width 845 height 54
drag, startPoint x: 211, startPoint y: 88, endPoint x: 396, endPoint y: 113, distance: 186.6
click at [397, 116] on header "Show the next 5 10 20 All events for [DATE] Coming up [DATE]" at bounding box center [624, 107] width 845 height 54
click at [396, 113] on h3 "Coming up [DATE]" at bounding box center [624, 106] width 808 height 17
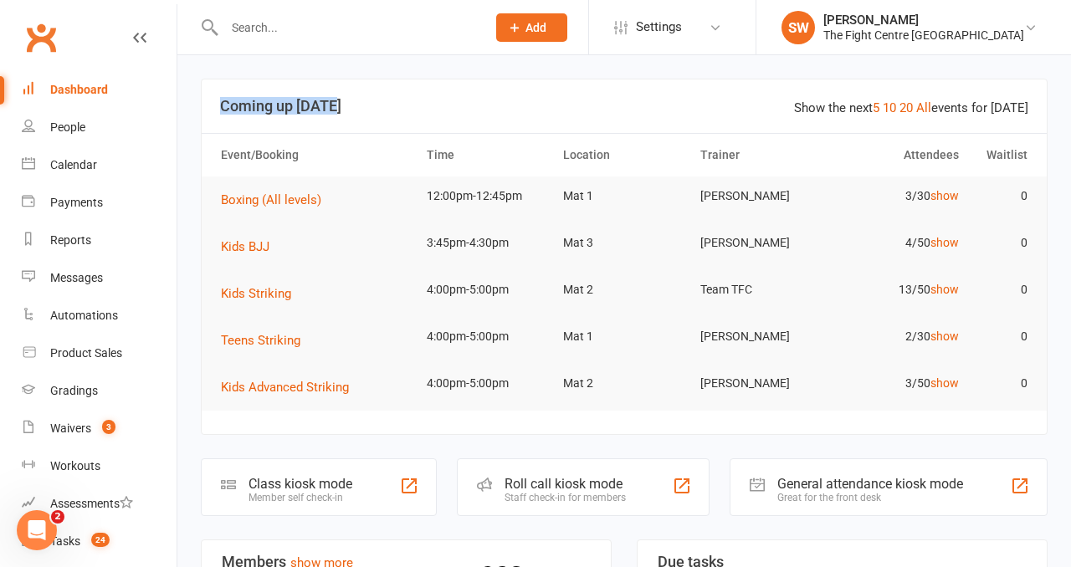
drag, startPoint x: 372, startPoint y: 109, endPoint x: 212, endPoint y: 105, distance: 160.7
click at [212, 105] on header "Show the next 5 10 20 All events for [DATE] Coming up [DATE]" at bounding box center [624, 107] width 845 height 54
click at [213, 105] on header "Show the next 5 10 20 All events for [DATE] Coming up [DATE]" at bounding box center [624, 107] width 845 height 54
drag, startPoint x: 212, startPoint y: 88, endPoint x: 359, endPoint y: 123, distance: 151.4
click at [362, 125] on header "Show the next 5 10 20 All events for [DATE] Coming up [DATE]" at bounding box center [624, 107] width 845 height 54
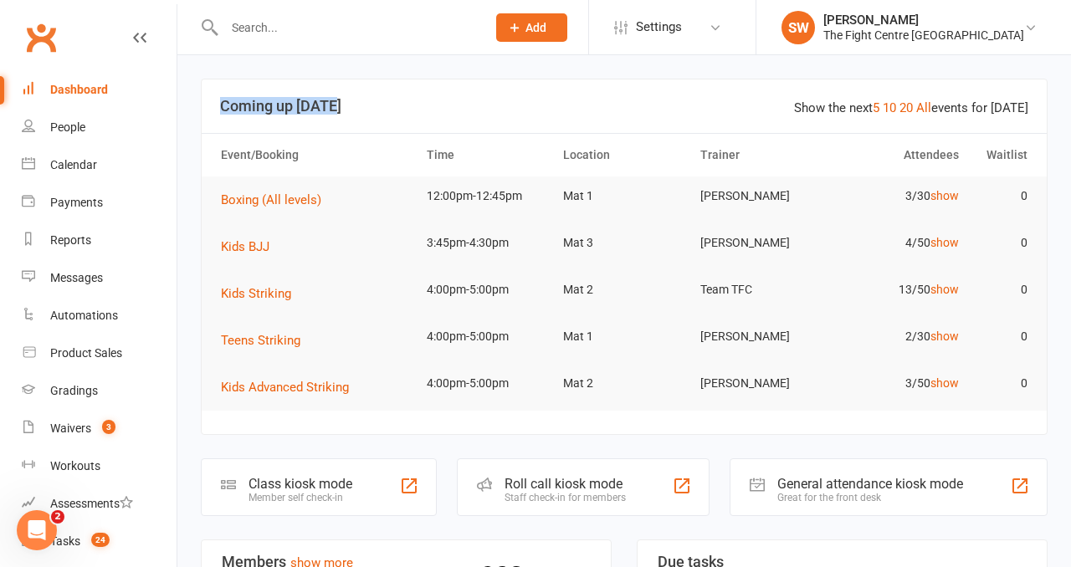
click at [359, 123] on header "Show the next 5 10 20 All events for [DATE] Coming up [DATE]" at bounding box center [624, 107] width 845 height 54
drag, startPoint x: 364, startPoint y: 110, endPoint x: 221, endPoint y: 96, distance: 143.7
click at [221, 98] on h3 "Coming up [DATE]" at bounding box center [624, 106] width 808 height 17
drag, startPoint x: 208, startPoint y: 88, endPoint x: 335, endPoint y: 120, distance: 131.1
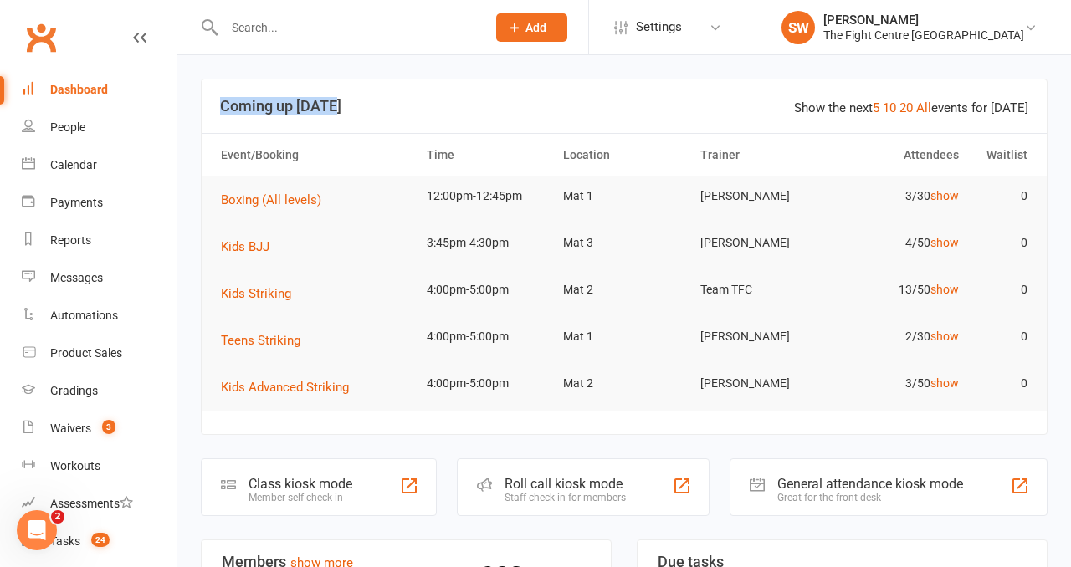
click at [335, 120] on header "Show the next 5 10 20 All events for [DATE] Coming up [DATE]" at bounding box center [624, 107] width 845 height 54
drag, startPoint x: 347, startPoint y: 120, endPoint x: 213, endPoint y: 114, distance: 134.9
click at [213, 114] on header "Show the next 5 10 20 All events for [DATE] Coming up [DATE]" at bounding box center [624, 107] width 845 height 54
click at [216, 102] on header "Show the next 5 10 20 All events for [DATE] Coming up [DATE]" at bounding box center [624, 107] width 845 height 54
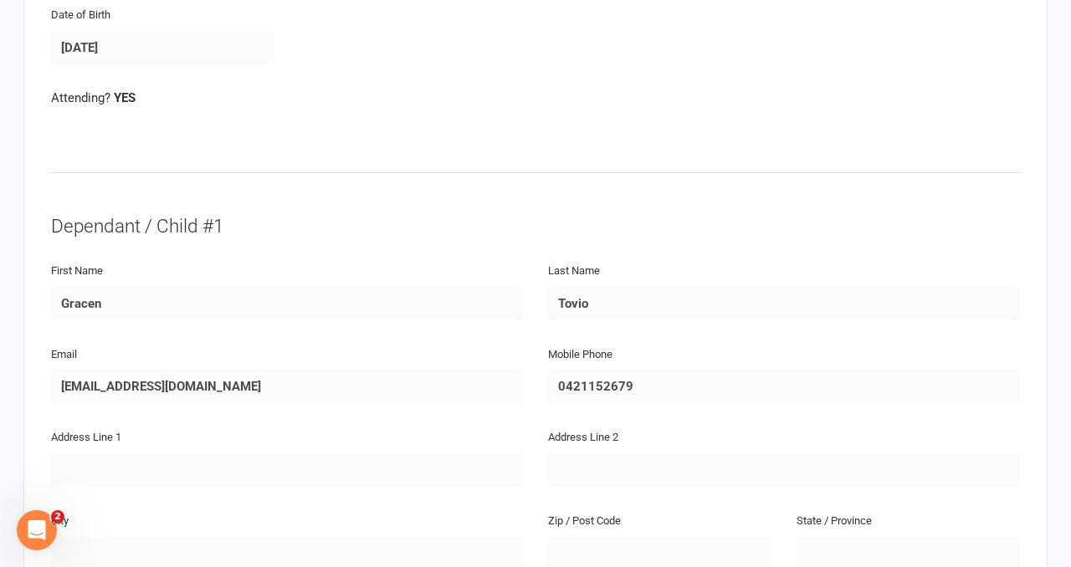
scroll to position [643, 0]
